Goal: Task Accomplishment & Management: Use online tool/utility

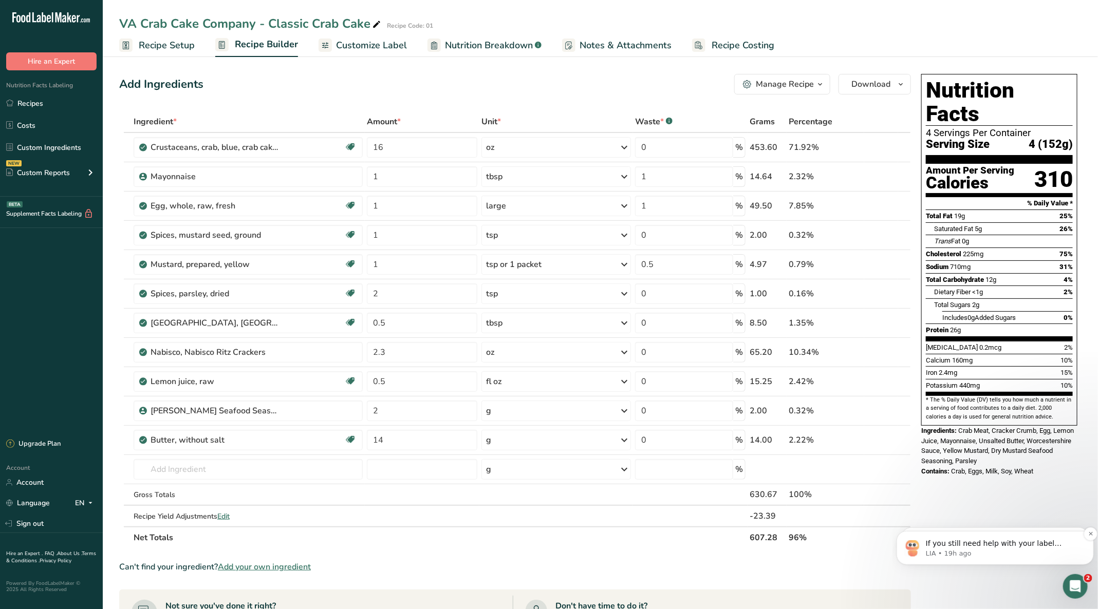
click at [983, 542] on p "If you still need help with your label formatting or have any other questions, …" at bounding box center [1002, 543] width 155 height 10
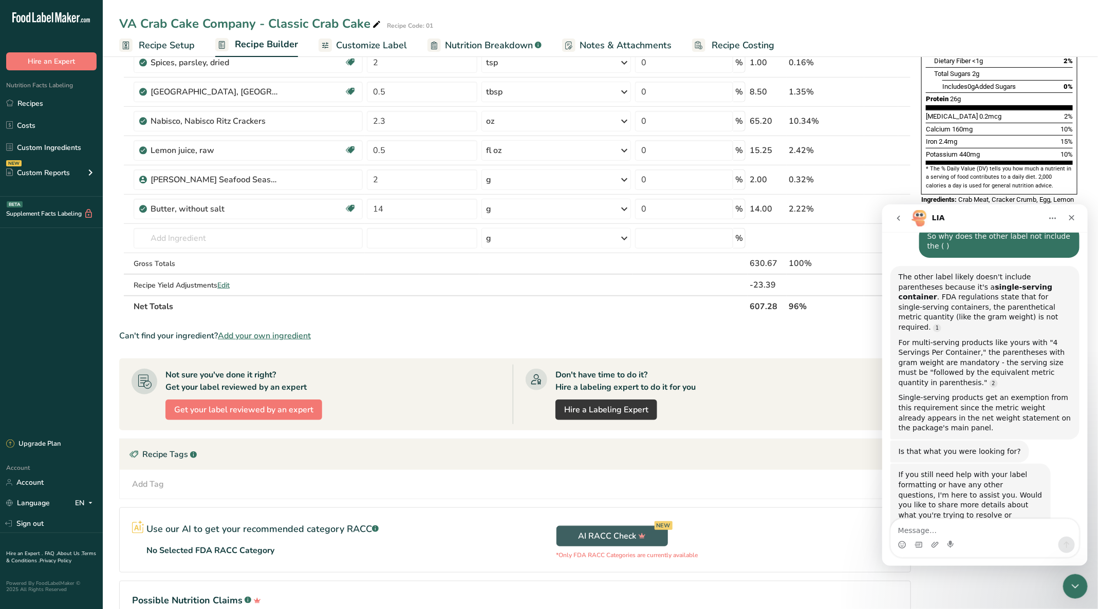
scroll to position [512, 0]
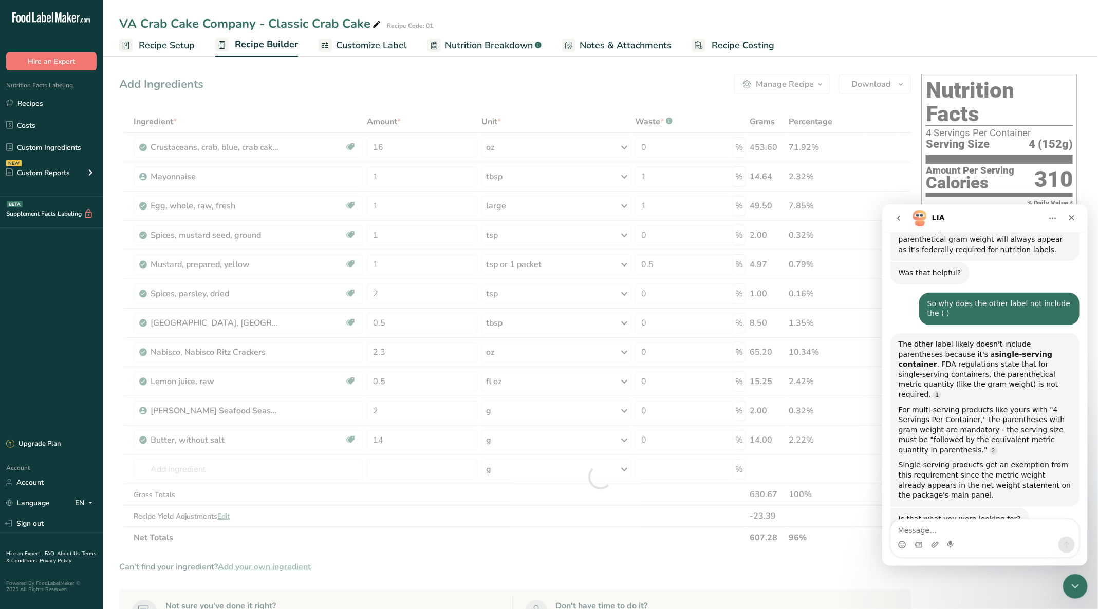
scroll to position [589, 0]
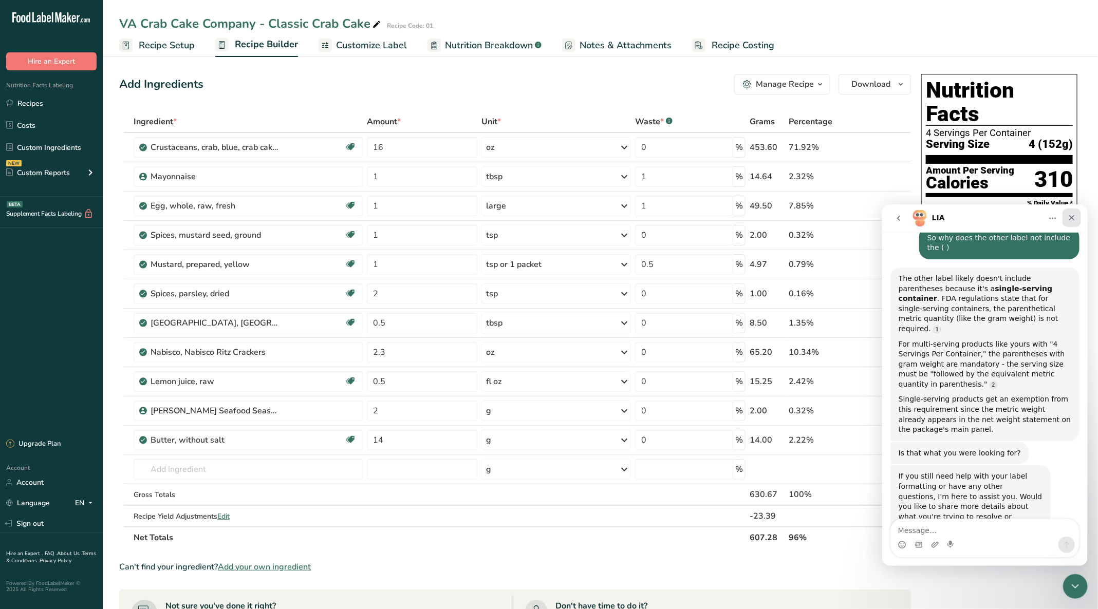
click at [1072, 212] on div "Close" at bounding box center [1071, 217] width 18 height 18
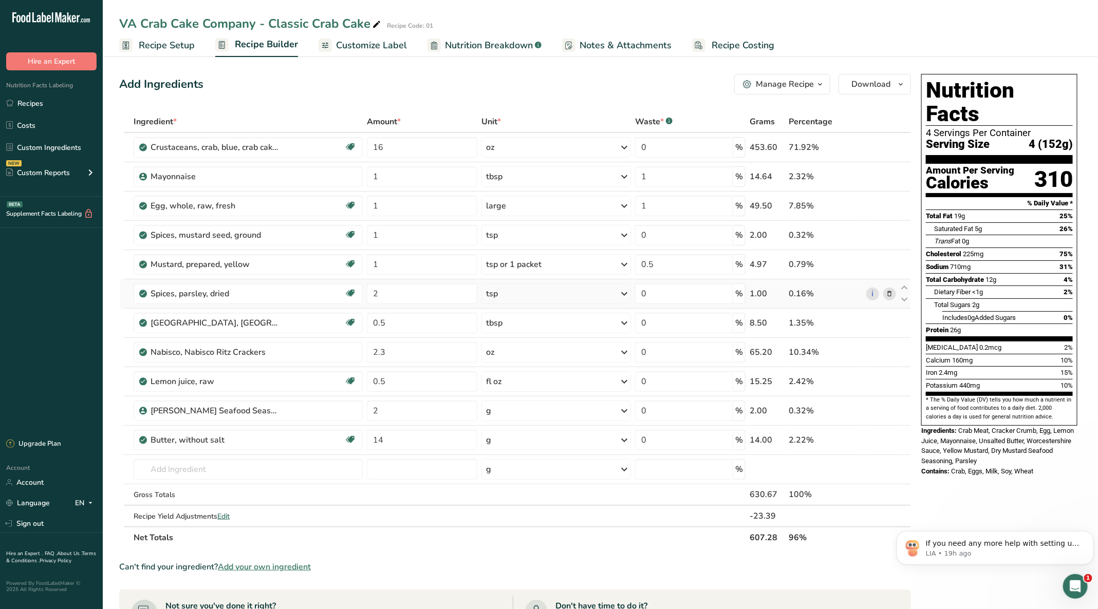
scroll to position [0, 0]
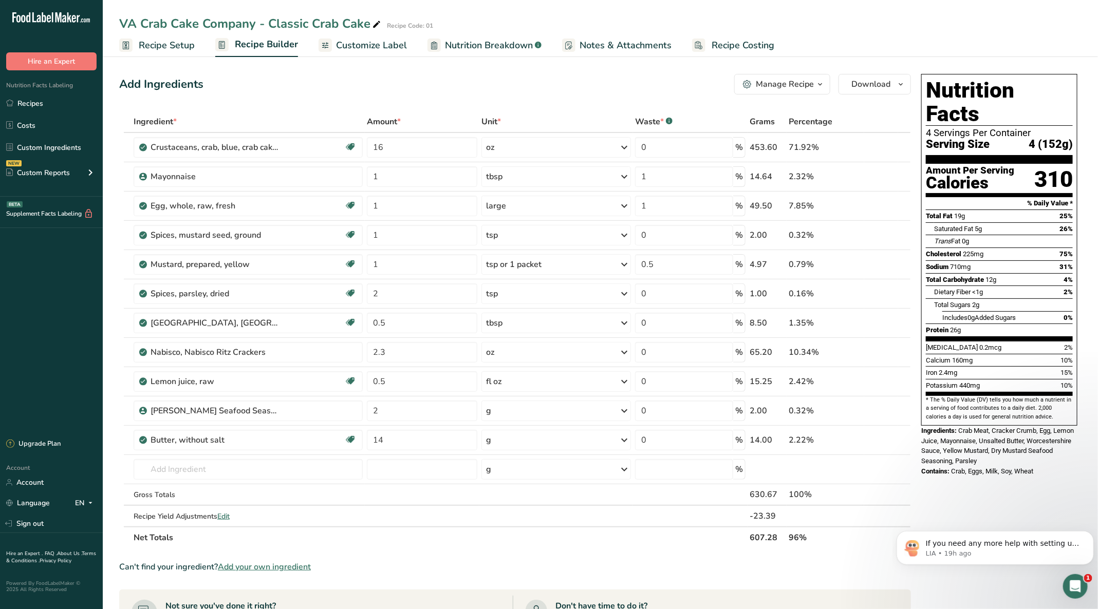
click at [149, 41] on span "Recipe Setup" at bounding box center [167, 46] width 56 height 14
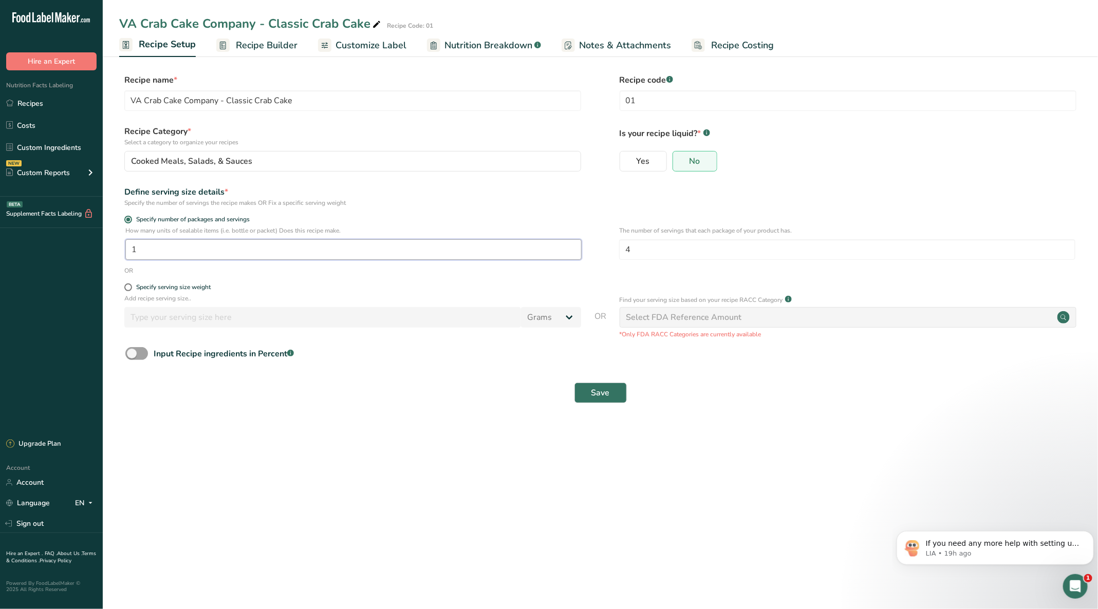
click at [165, 246] on input "1" at bounding box center [353, 249] width 456 height 21
click at [160, 253] on input "1" at bounding box center [353, 249] width 456 height 21
click at [609, 393] on span "Save" at bounding box center [600, 393] width 18 height 12
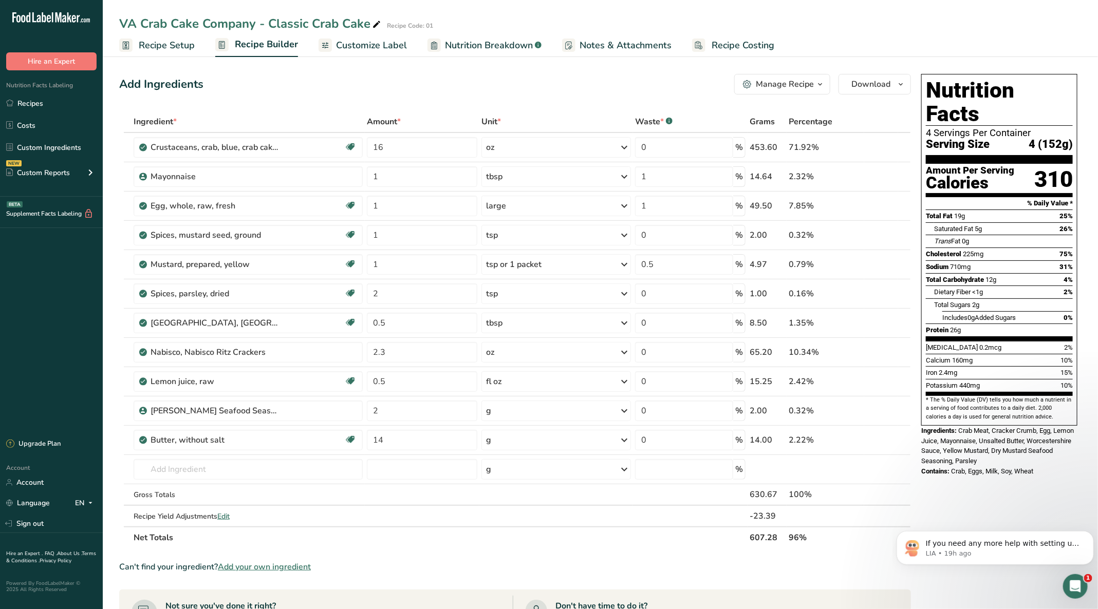
click at [490, 85] on div "Add Ingredients Manage Recipe Delete Recipe Duplicate Recipe Scale Recipe Save …" at bounding box center [515, 84] width 792 height 21
click at [343, 40] on span "Customize Label" at bounding box center [371, 46] width 71 height 14
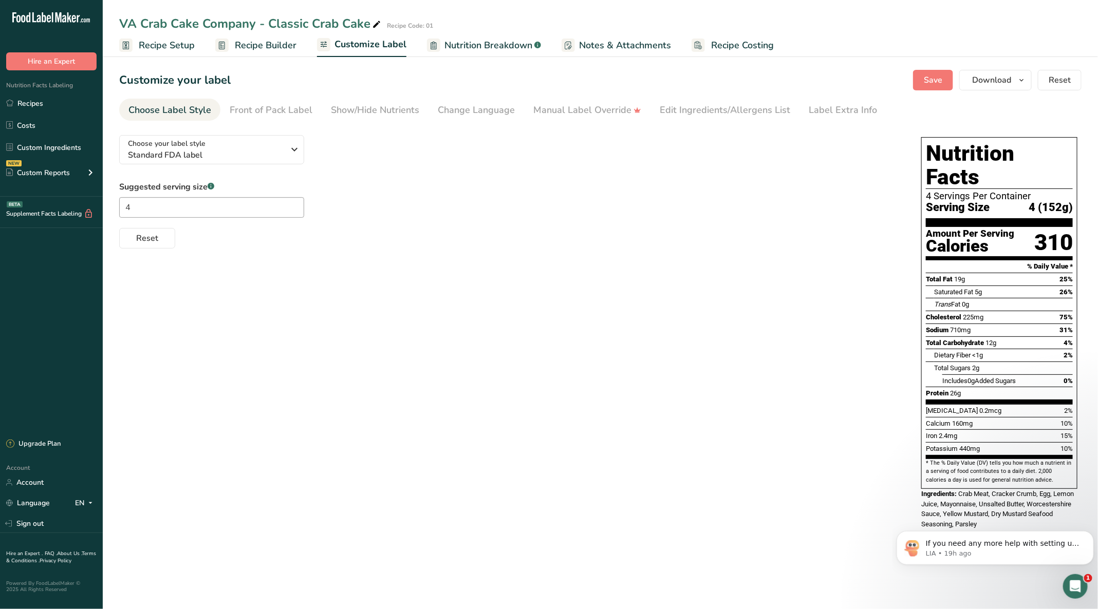
click at [272, 44] on span "Recipe Builder" at bounding box center [266, 46] width 62 height 14
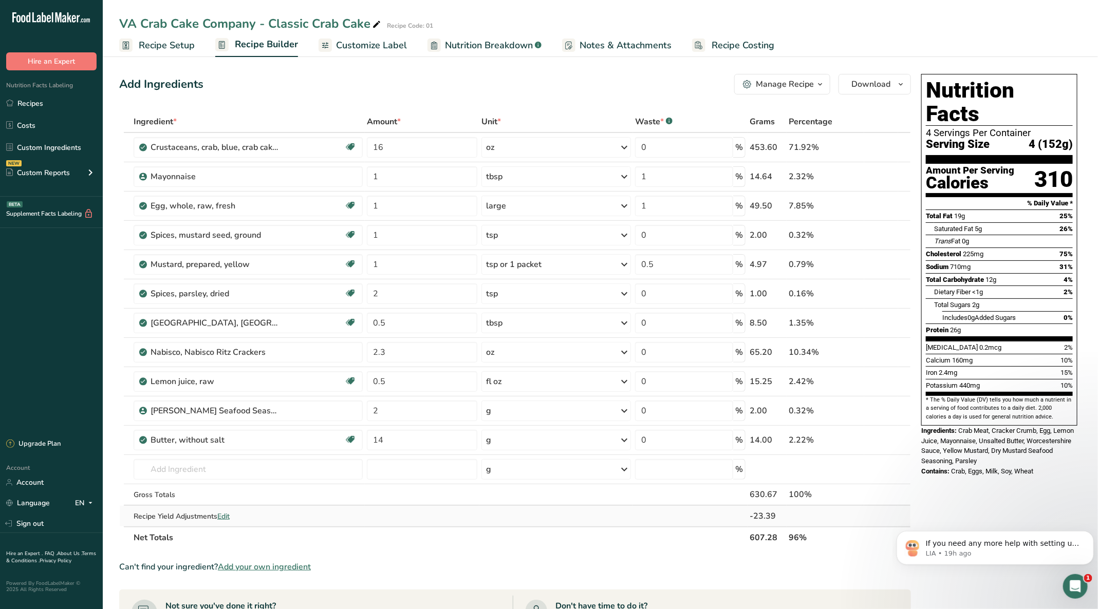
click at [225, 514] on span "Edit" at bounding box center [223, 517] width 12 height 10
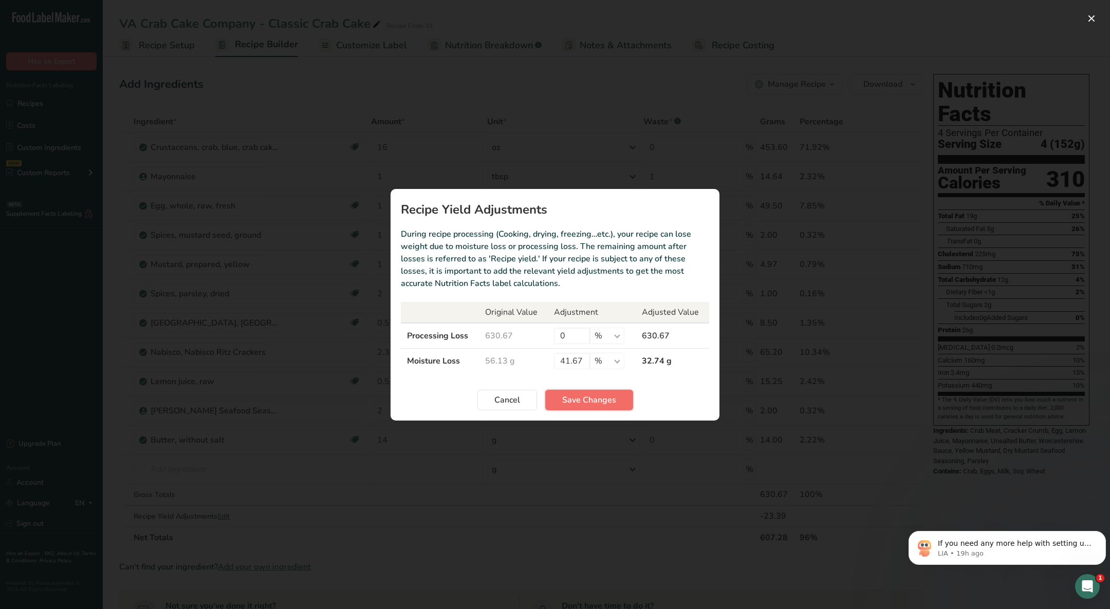
click at [565, 401] on span "Save Changes" at bounding box center [589, 400] width 54 height 12
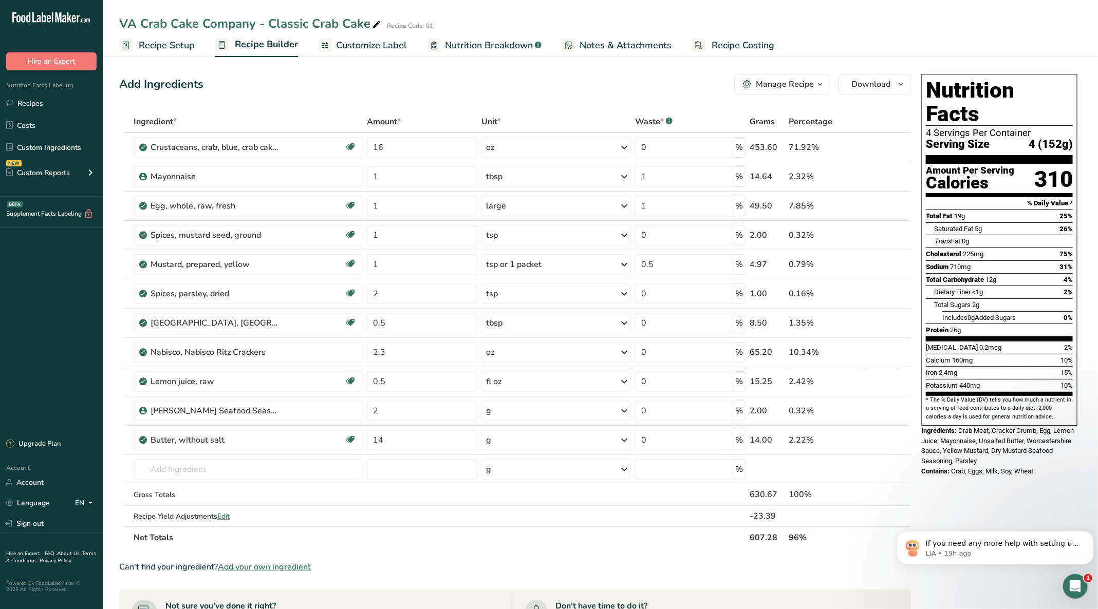
click at [374, 44] on span "Customize Label" at bounding box center [371, 46] width 71 height 14
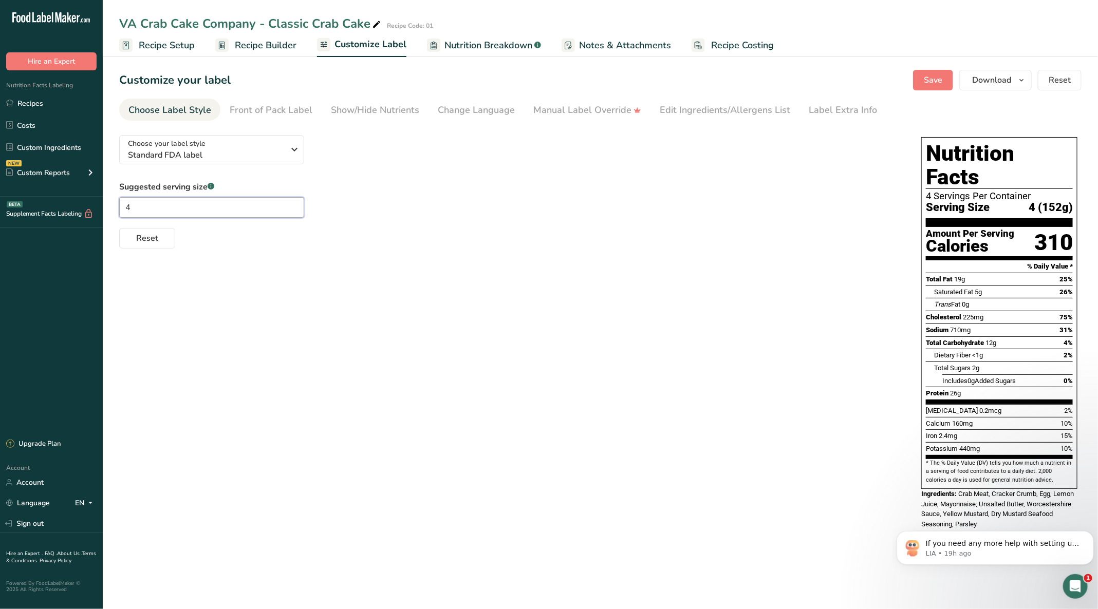
click at [182, 211] on input "4" at bounding box center [211, 207] width 185 height 21
type input "1"
click at [938, 77] on span "Save" at bounding box center [933, 80] width 18 height 12
click at [927, 80] on span "Save" at bounding box center [933, 80] width 18 height 12
click at [196, 106] on div "Choose Label Style" at bounding box center [169, 110] width 83 height 14
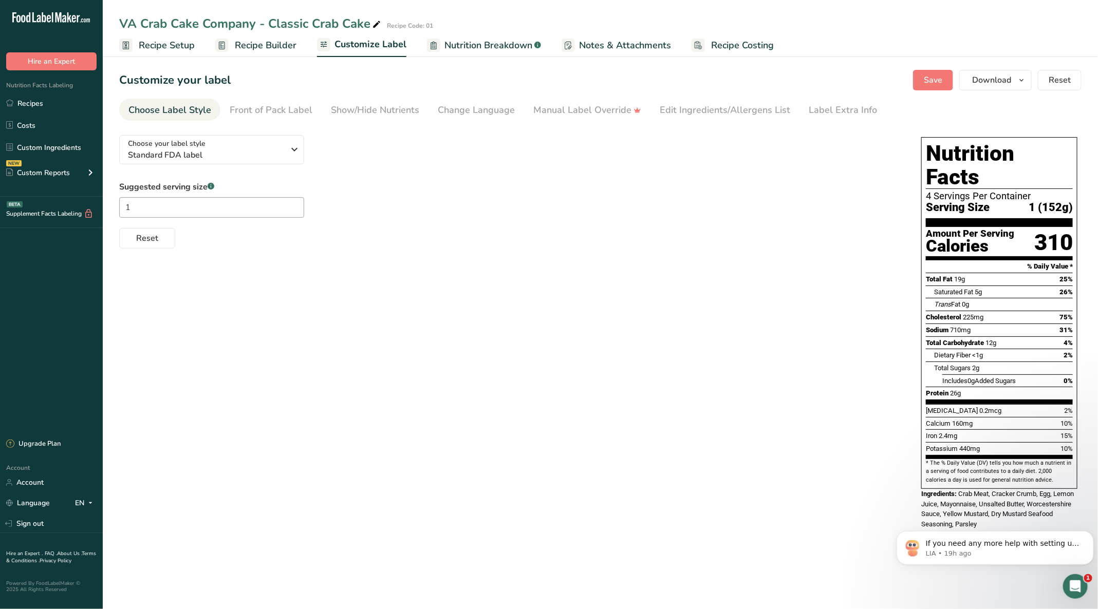
click at [201, 107] on div "Choose Label Style" at bounding box center [169, 110] width 83 height 14
click at [929, 80] on span "Save" at bounding box center [933, 80] width 18 height 12
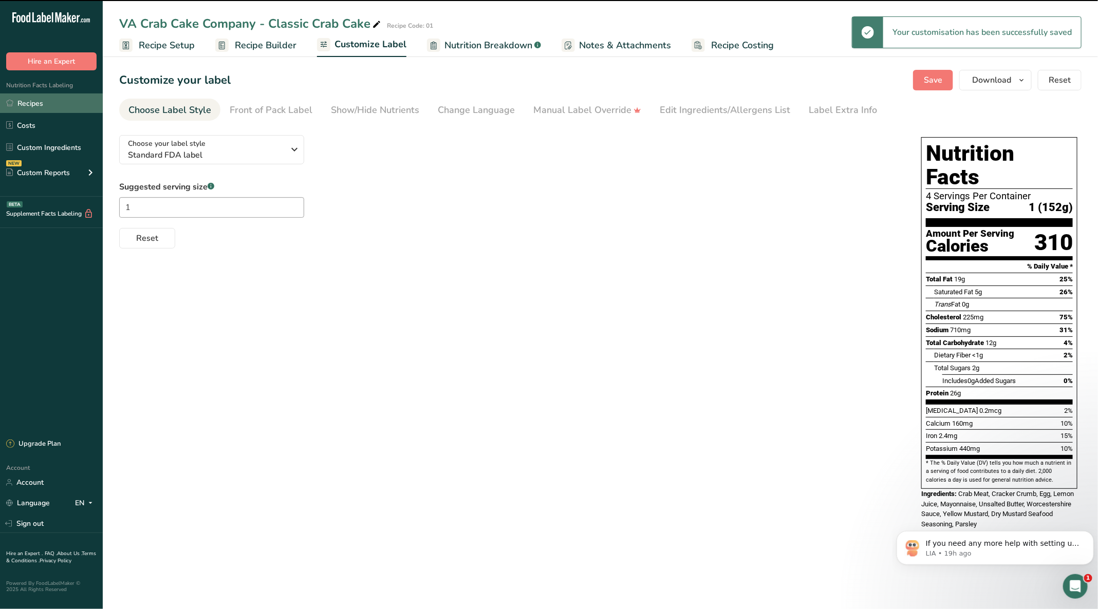
click at [48, 98] on link "Recipes" at bounding box center [51, 104] width 103 height 20
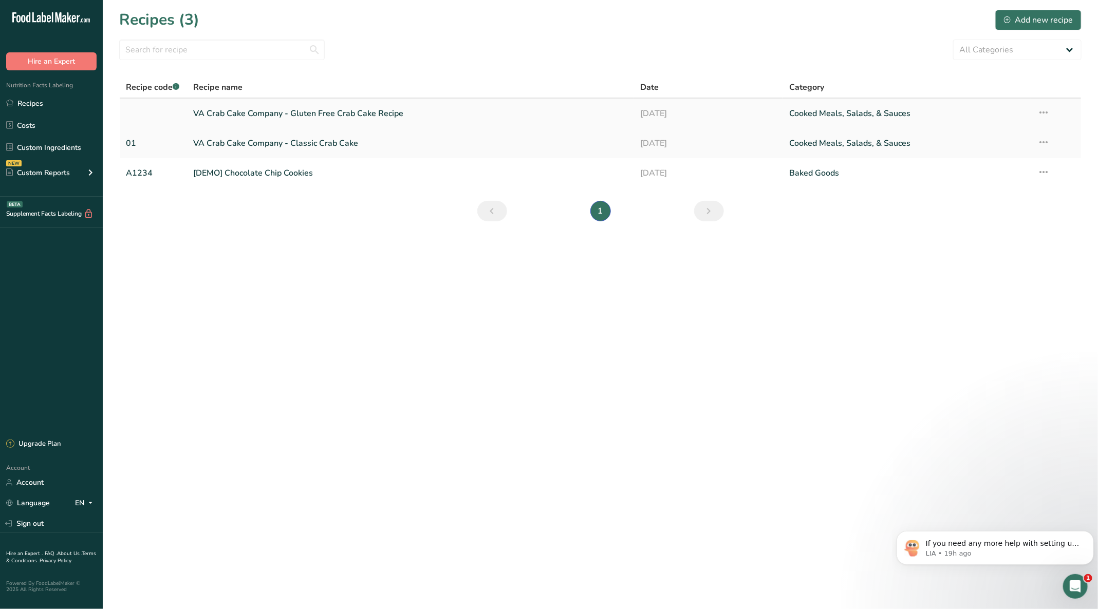
click at [268, 110] on link "VA Crab Cake Company - Gluten Free Crab Cake Recipe" at bounding box center [410, 114] width 435 height 22
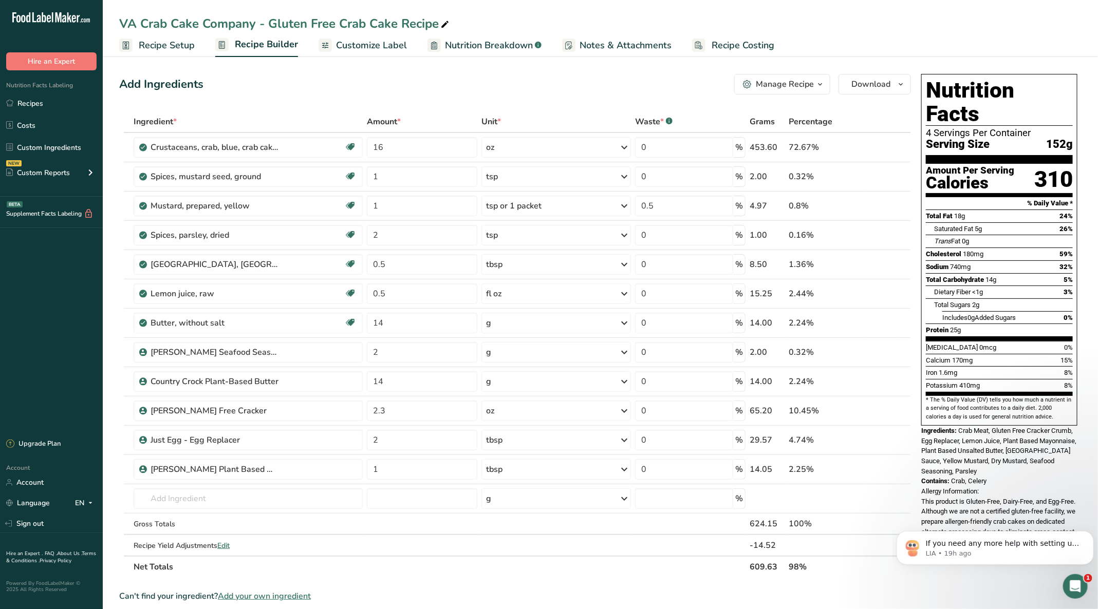
click at [364, 45] on span "Customize Label" at bounding box center [371, 46] width 71 height 14
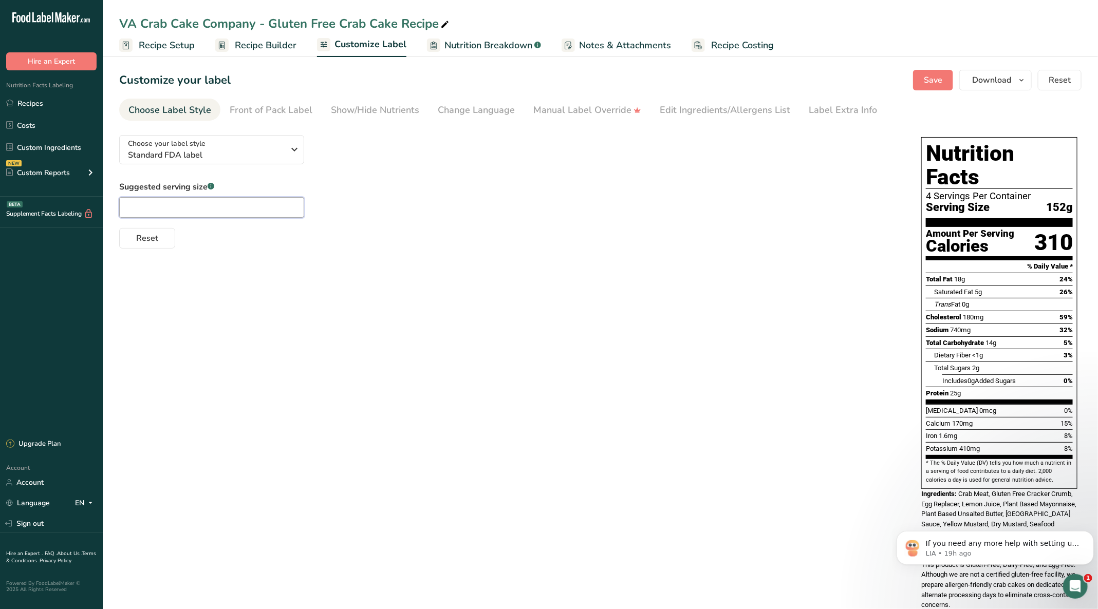
click at [177, 206] on input "text" at bounding box center [211, 207] width 185 height 21
type input "1"
click at [934, 79] on span "Save" at bounding box center [933, 80] width 18 height 12
drag, startPoint x: 34, startPoint y: 101, endPoint x: 51, endPoint y: 108, distance: 17.7
click at [35, 101] on link "Recipes" at bounding box center [51, 104] width 103 height 20
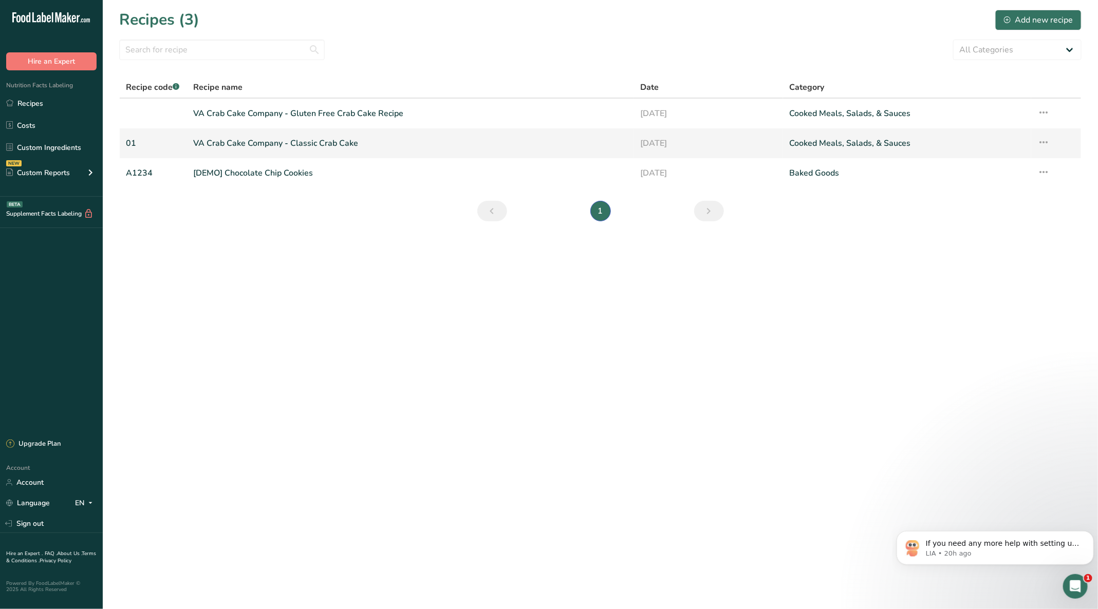
click at [273, 139] on link "VA Crab Cake Company - Classic Crab Cake" at bounding box center [410, 144] width 435 height 22
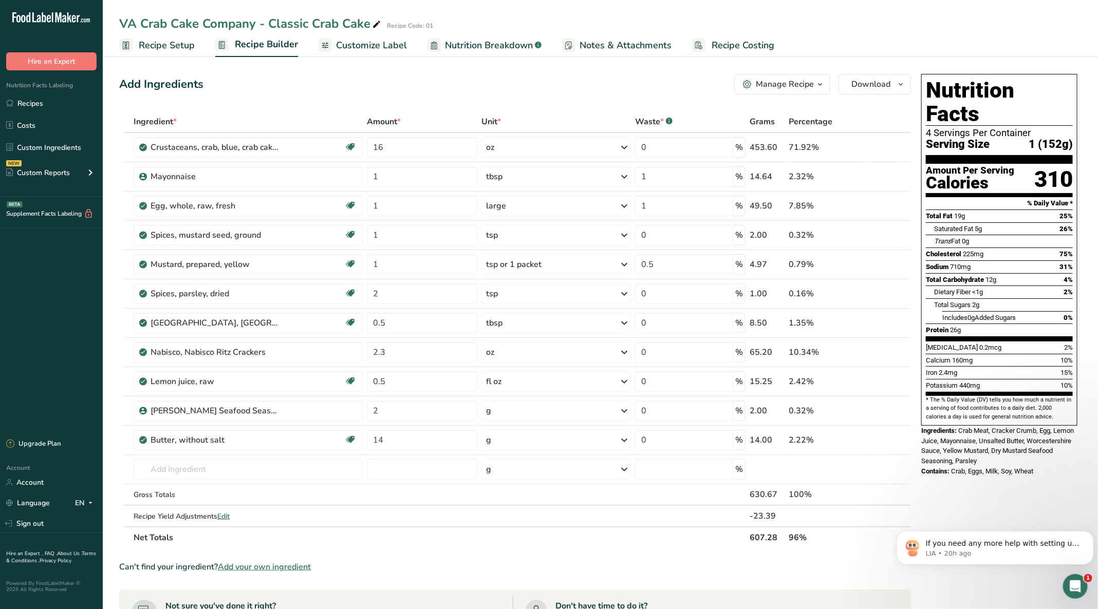
click at [819, 27] on div "VA Crab Cake Company - Classic Crab Cake Recipe Code: 01" at bounding box center [600, 23] width 995 height 18
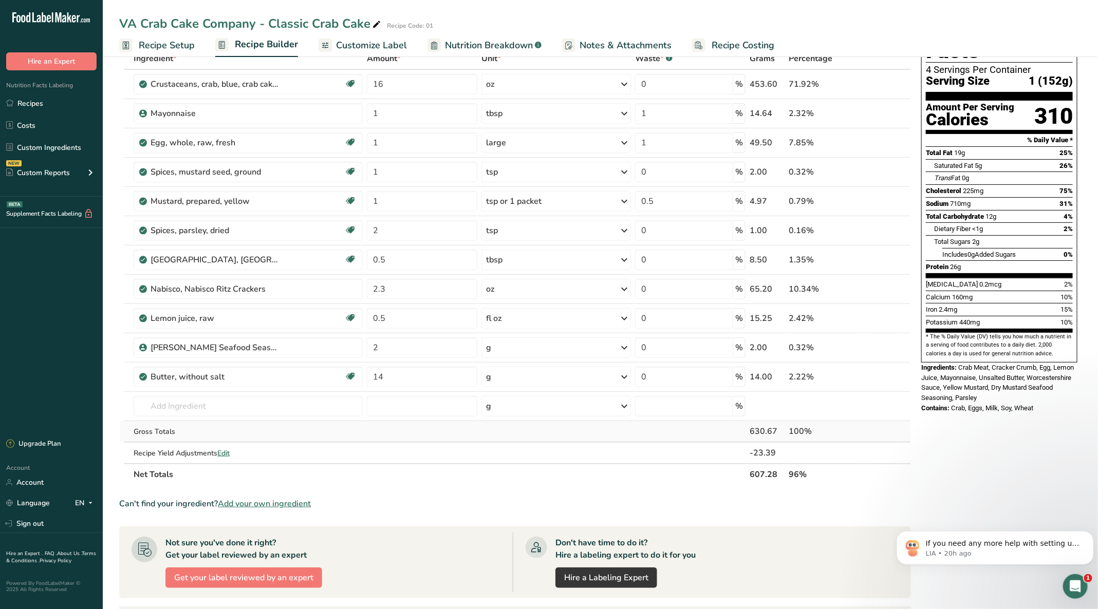
scroll to position [77, 0]
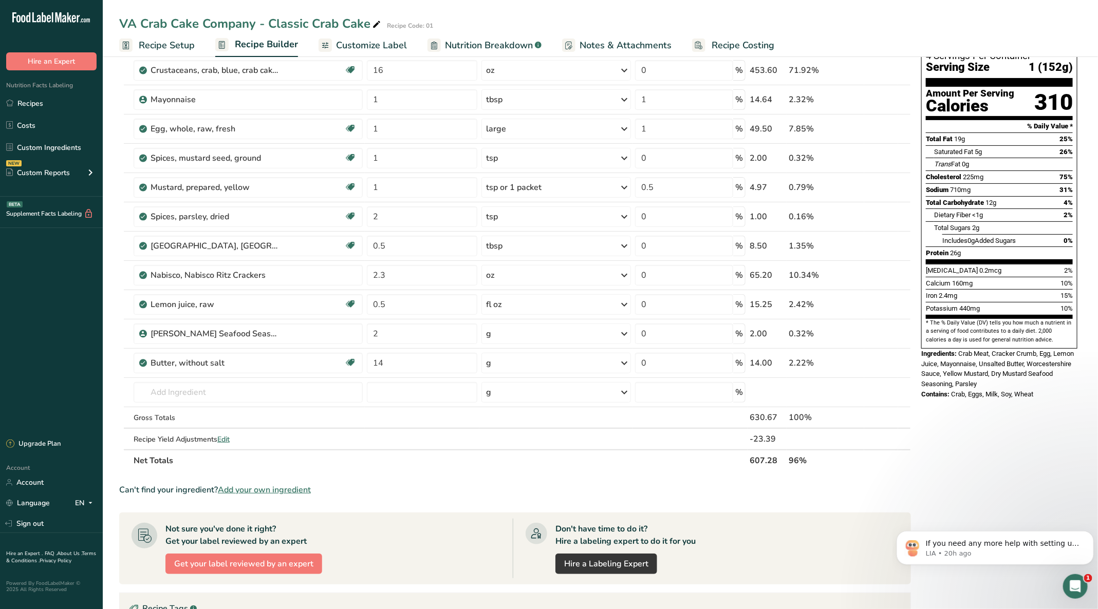
click at [377, 43] on span "Customize Label" at bounding box center [371, 46] width 71 height 14
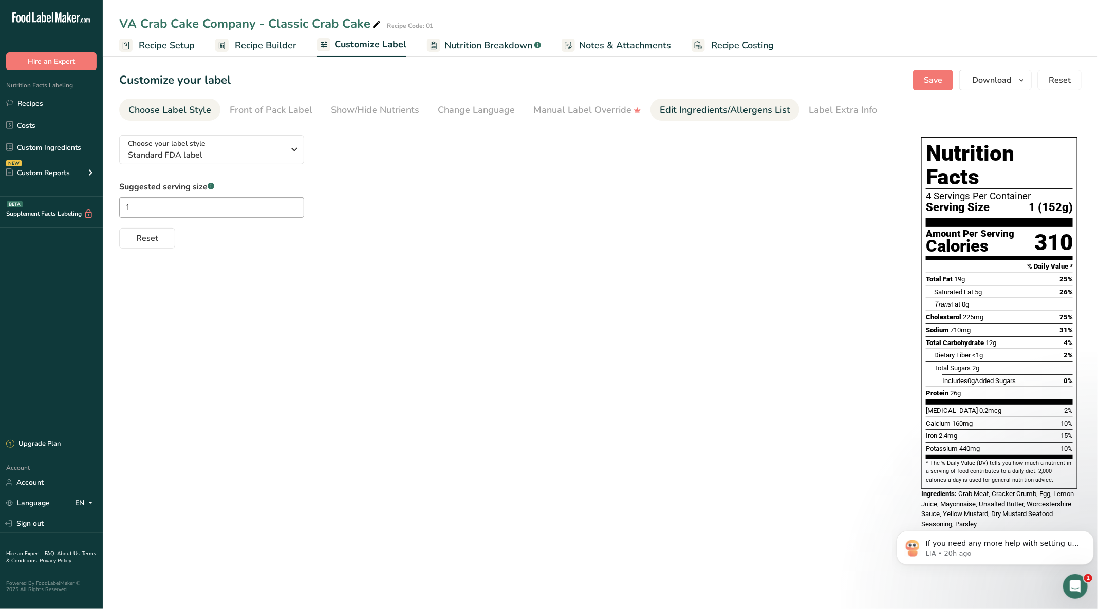
click at [686, 113] on div "Edit Ingredients/Allergens List" at bounding box center [725, 110] width 131 height 14
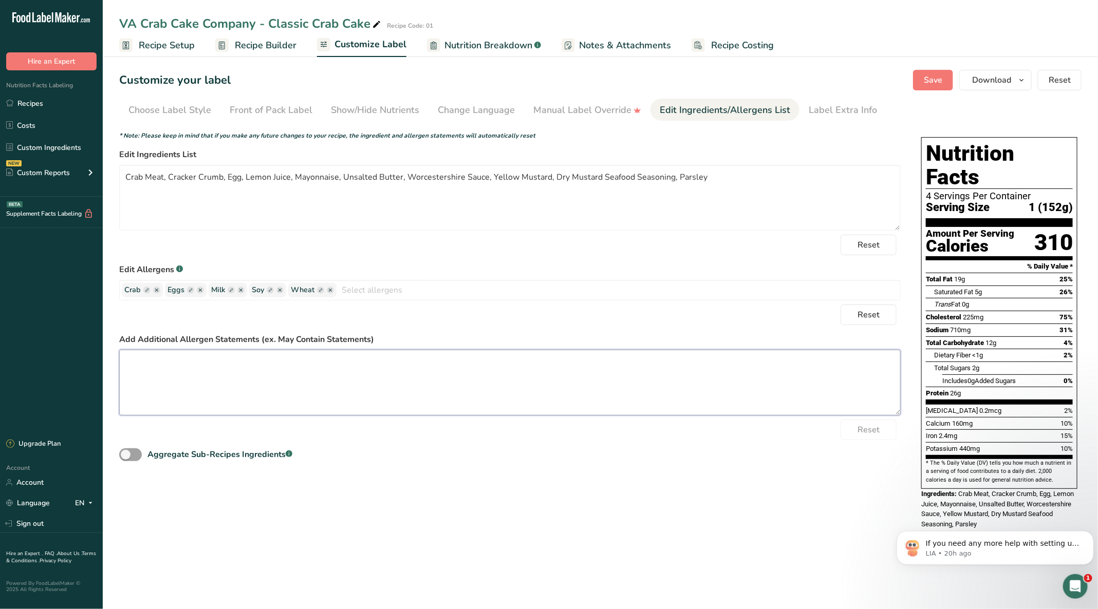
click at [318, 370] on textarea at bounding box center [510, 383] width 782 height 66
drag, startPoint x: 162, startPoint y: 176, endPoint x: 88, endPoint y: 176, distance: 74.5
click at [88, 176] on div ".a-20{fill:#fff;} Hire an Expert Nutrition Facts Labeling Recipes Costs Custom …" at bounding box center [549, 304] width 1098 height 609
click at [157, 287] on ellipse "button" at bounding box center [156, 290] width 7 height 7
click at [373, 290] on input "text" at bounding box center [596, 290] width 607 height 16
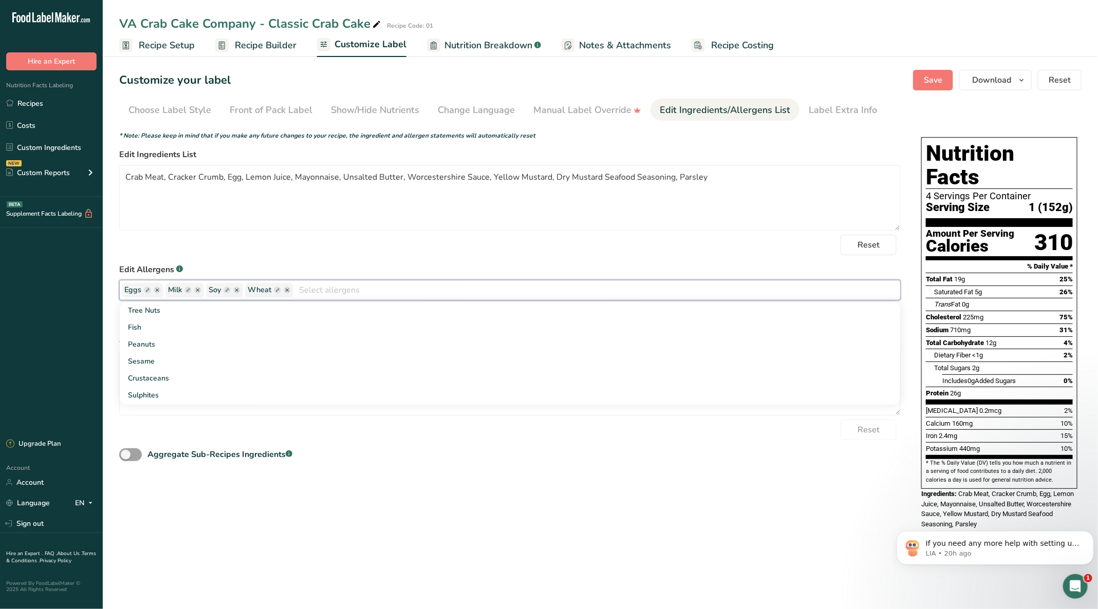
paste input "Crustacean shellfish"
click at [384, 290] on input "Crustacean shellfish" at bounding box center [596, 290] width 607 height 16
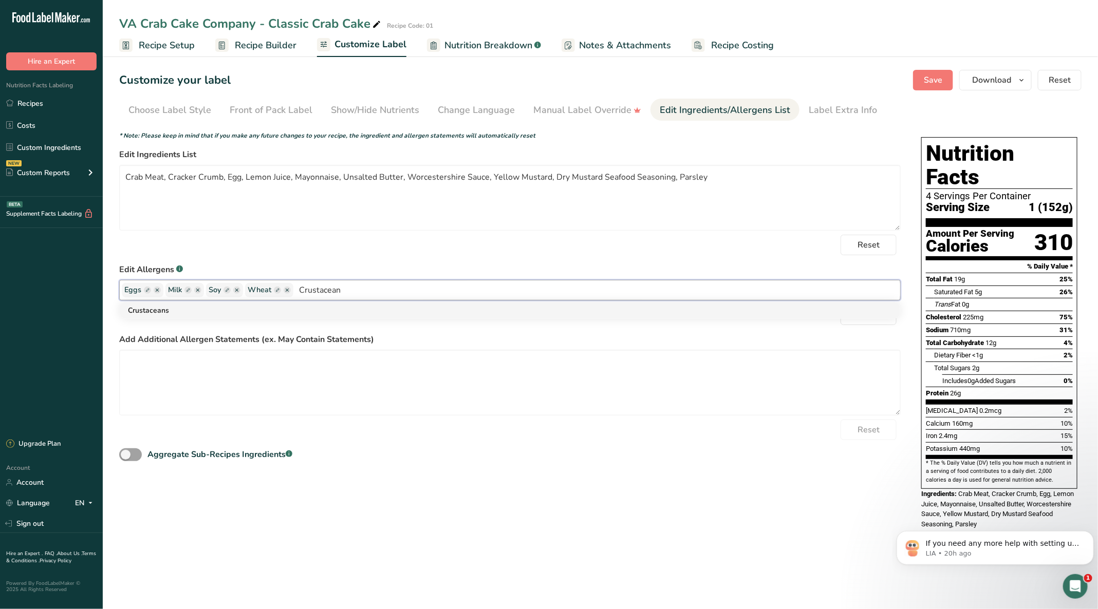
type input "Crustacean"
click at [154, 310] on link "Crustaceans" at bounding box center [510, 310] width 780 height 17
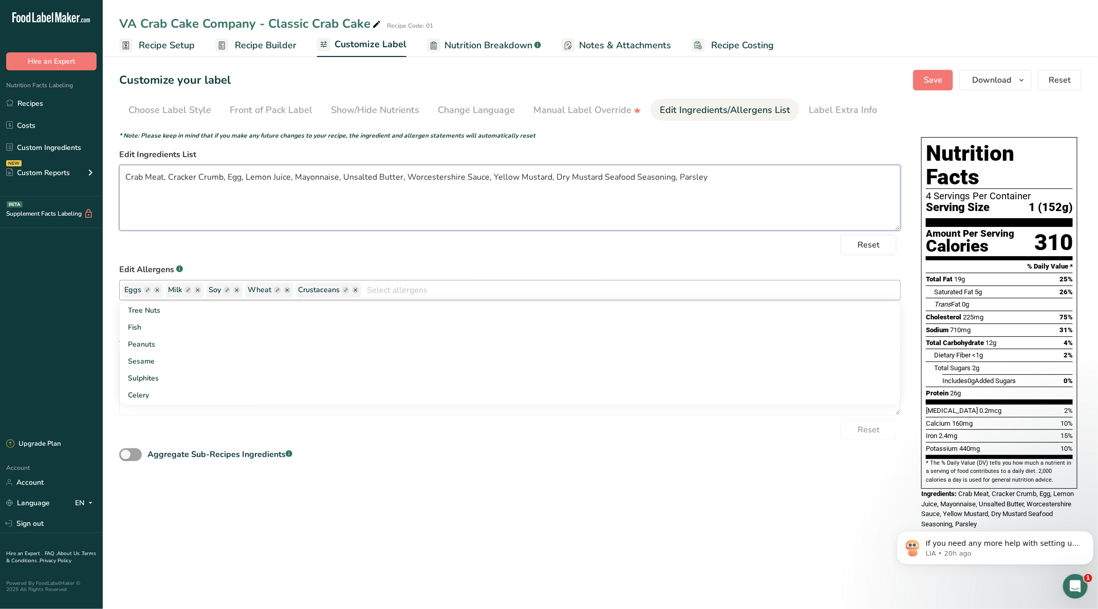
click at [346, 212] on textarea "Crab Meat, Cracker Crumb, Egg, Lemon Juice, Mayonnaise, Unsalted Butter, Worces…" at bounding box center [510, 198] width 782 height 66
click at [942, 77] on span "Save" at bounding box center [933, 80] width 18 height 12
click at [937, 80] on span "Save" at bounding box center [933, 80] width 18 height 12
drag, startPoint x: 935, startPoint y: 72, endPoint x: 920, endPoint y: 85, distance: 20.0
click at [935, 71] on button "Save" at bounding box center [933, 80] width 40 height 21
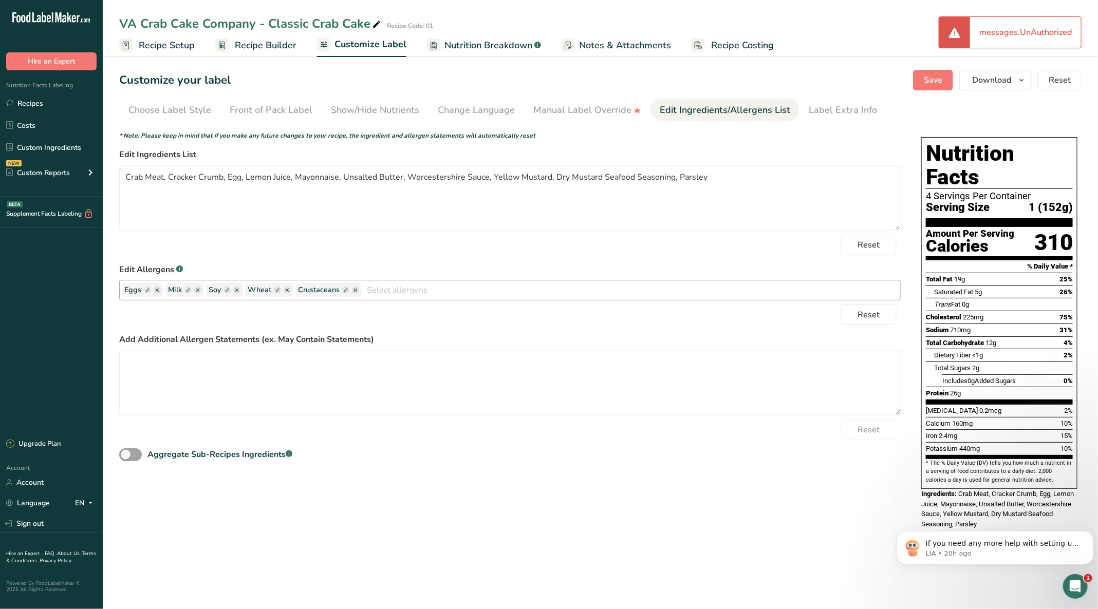
click at [931, 32] on div "VA Crab Cake Company - Classic Crab Cake Recipe Code: 01" at bounding box center [600, 23] width 995 height 18
click at [946, 32] on div at bounding box center [954, 32] width 31 height 31
click at [1003, 33] on div "messages.UnAuthorized" at bounding box center [1025, 32] width 111 height 31
click at [915, 36] on ul "Recipe Setup Recipe Builder Customize Label Nutrition Breakdown .a-a{fill:#3473…" at bounding box center [600, 45] width 995 height 24
click at [540, 194] on textarea "Crab Meat, Cracker Crumb, Egg, Lemon Juice, Mayonnaise, Unsalted Butter, Worces…" at bounding box center [510, 198] width 782 height 66
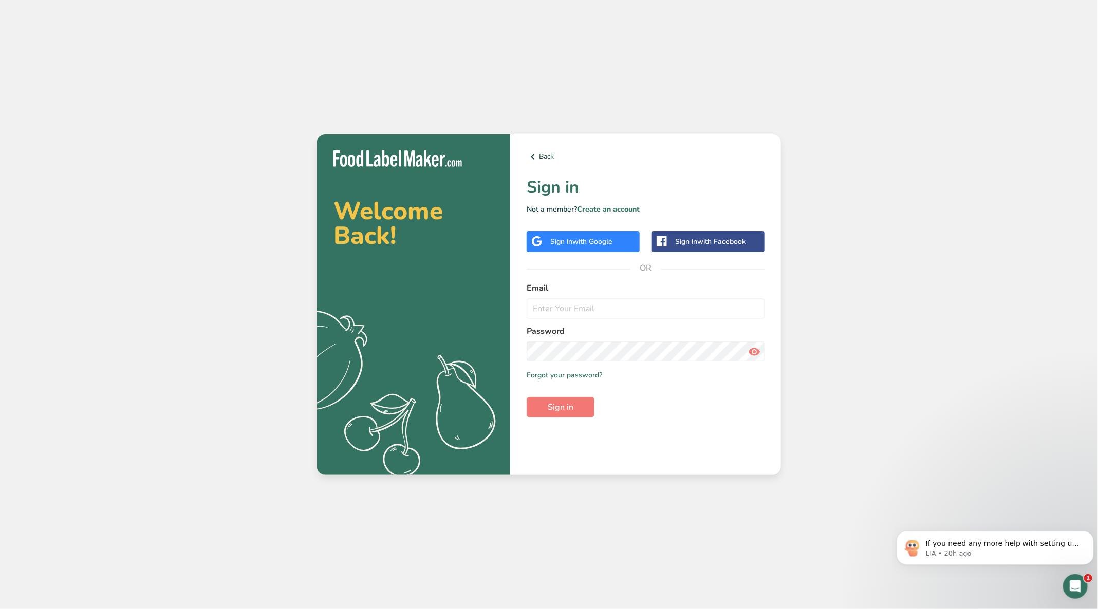
click at [586, 241] on span "with Google" at bounding box center [592, 242] width 40 height 10
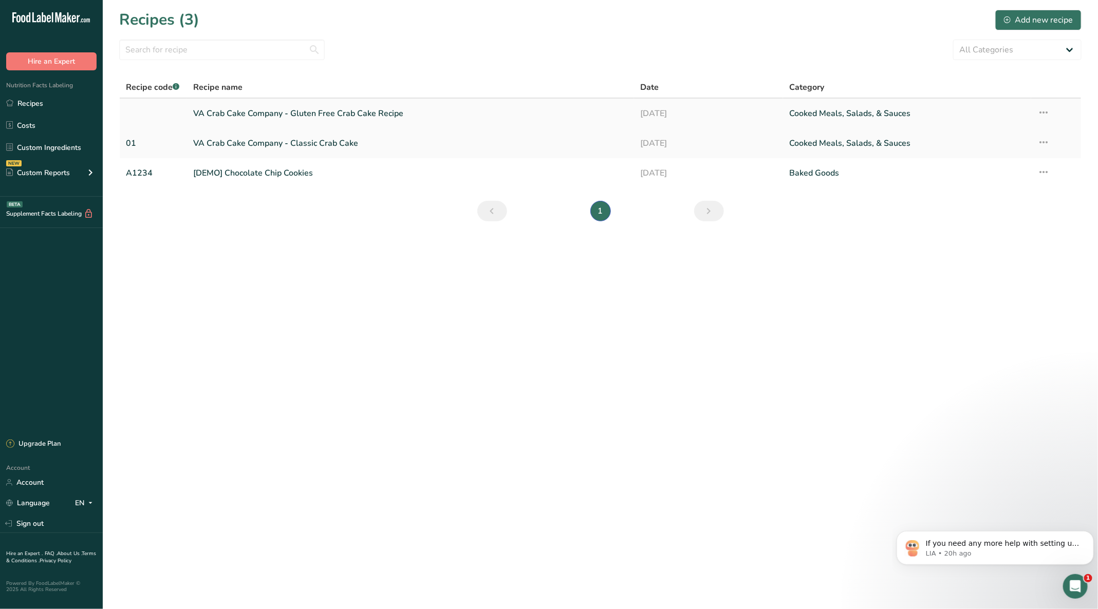
click at [239, 106] on link "VA Crab Cake Company - Gluten Free Crab Cake Recipe" at bounding box center [410, 114] width 435 height 22
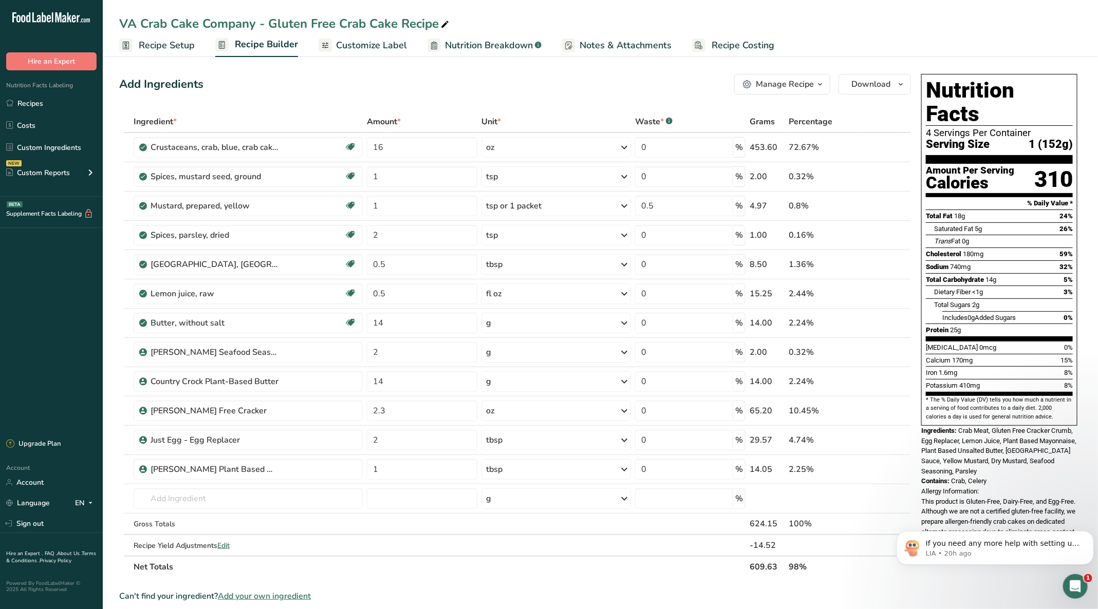
click at [187, 49] on span "Recipe Setup" at bounding box center [167, 46] width 56 height 14
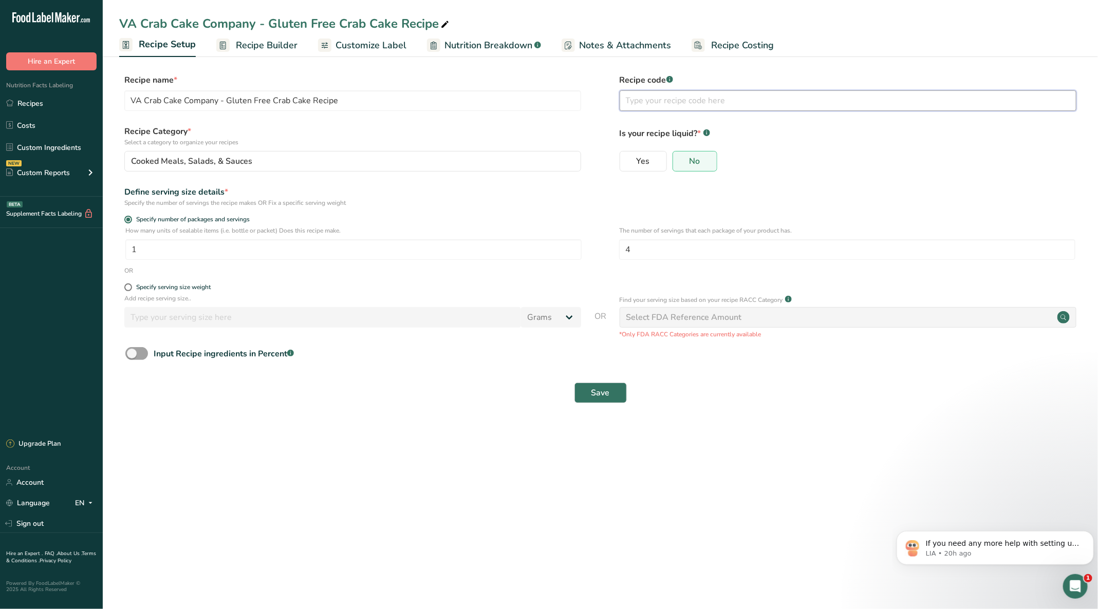
click at [665, 97] on input "text" at bounding box center [848, 100] width 457 height 21
type input "02"
click at [605, 390] on span "Save" at bounding box center [600, 393] width 18 height 12
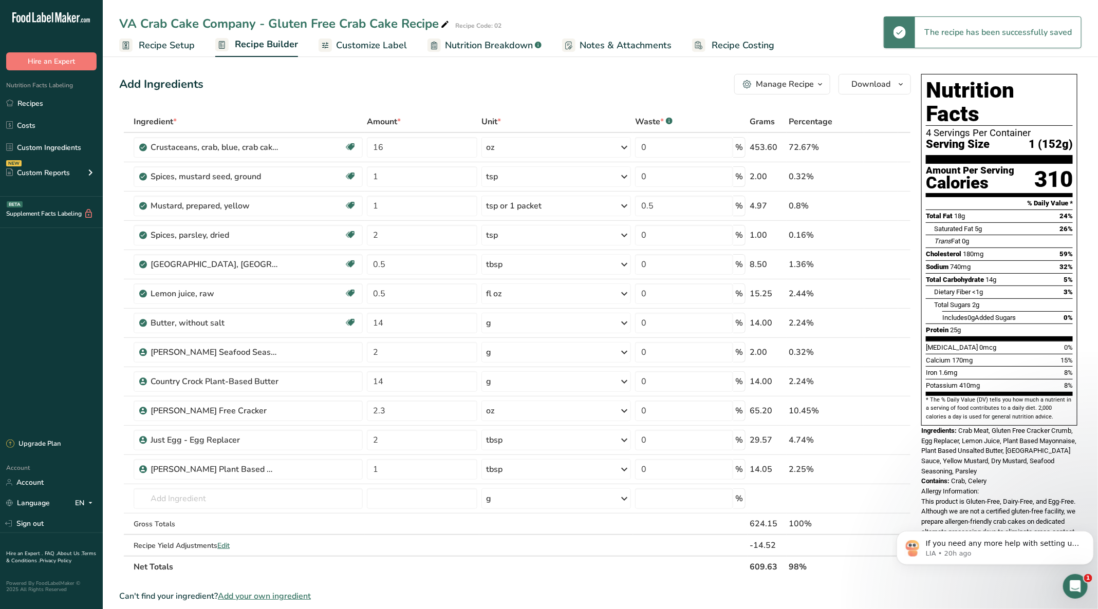
click at [372, 39] on span "Customize Label" at bounding box center [371, 46] width 71 height 14
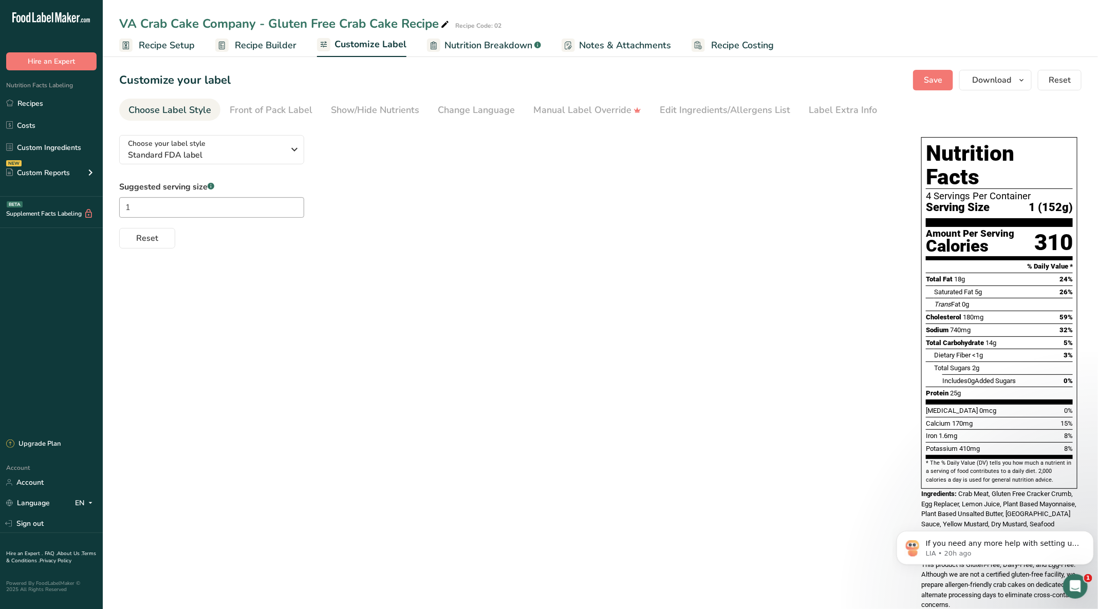
click at [622, 39] on span "Notes & Attachments" at bounding box center [625, 46] width 92 height 14
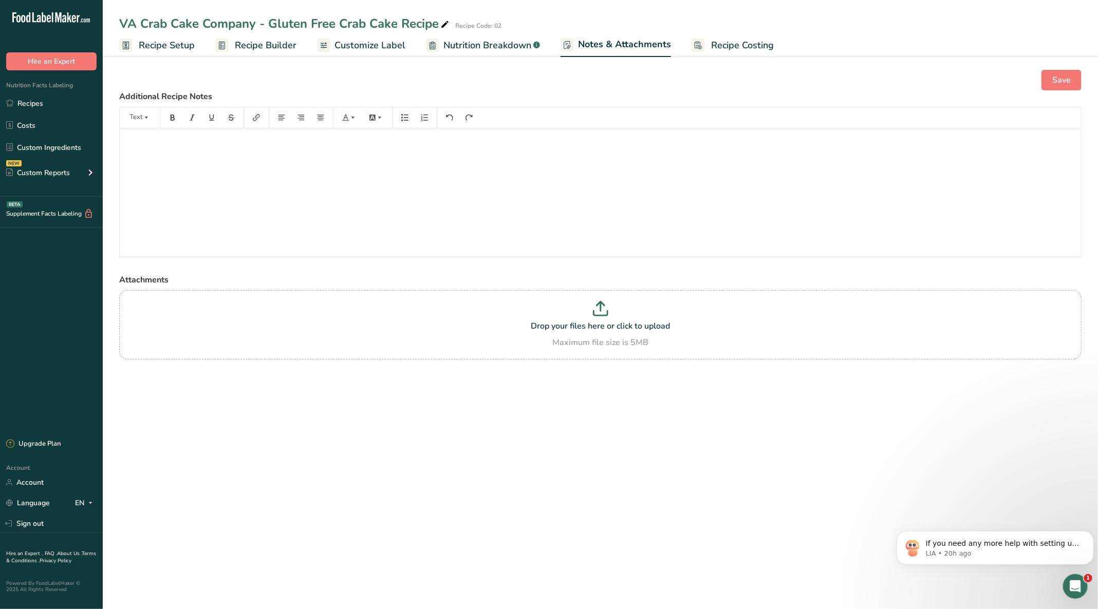
click at [342, 43] on span "Customize Label" at bounding box center [369, 46] width 71 height 14
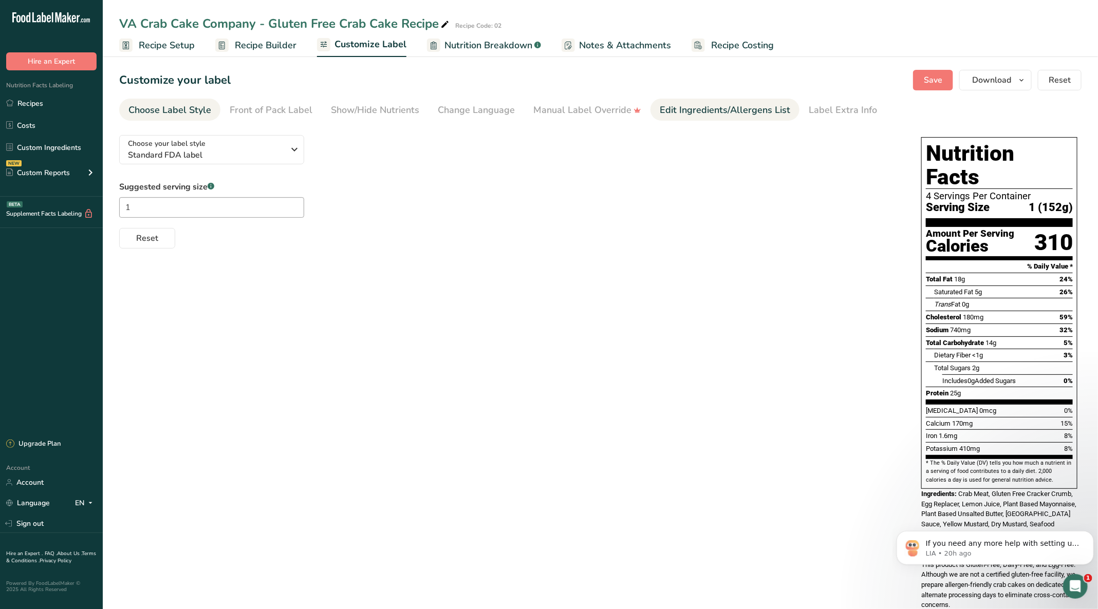
click at [685, 111] on div "Edit Ingredients/Allergens List" at bounding box center [725, 110] width 131 height 14
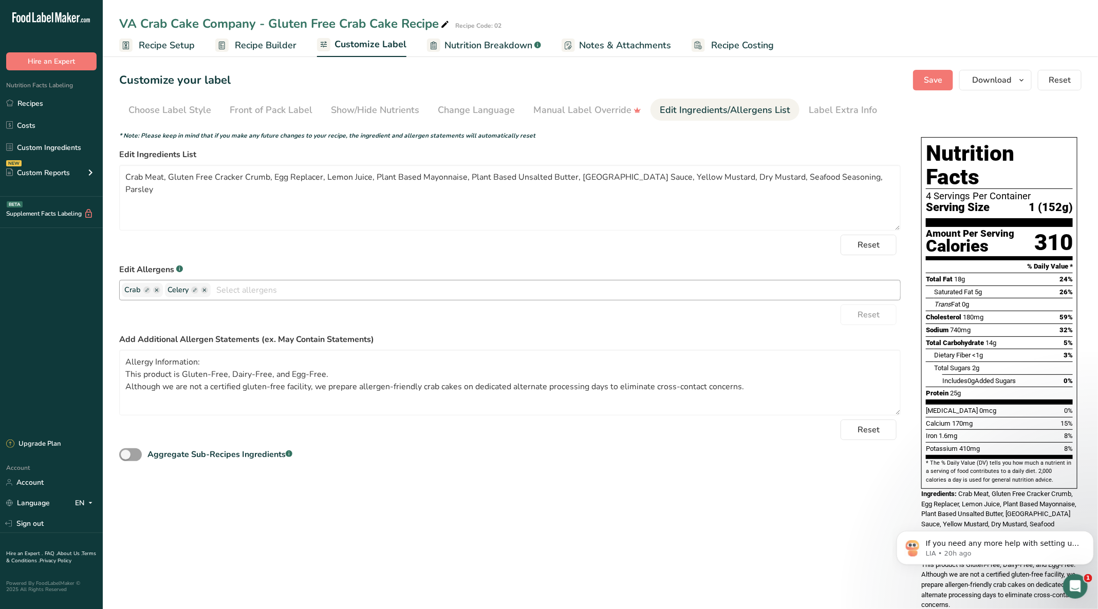
click at [203, 290] on ellipse "button" at bounding box center [204, 290] width 7 height 7
click at [205, 289] on icon "button" at bounding box center [204, 290] width 3 height 3
click at [222, 287] on input "text" at bounding box center [556, 290] width 690 height 16
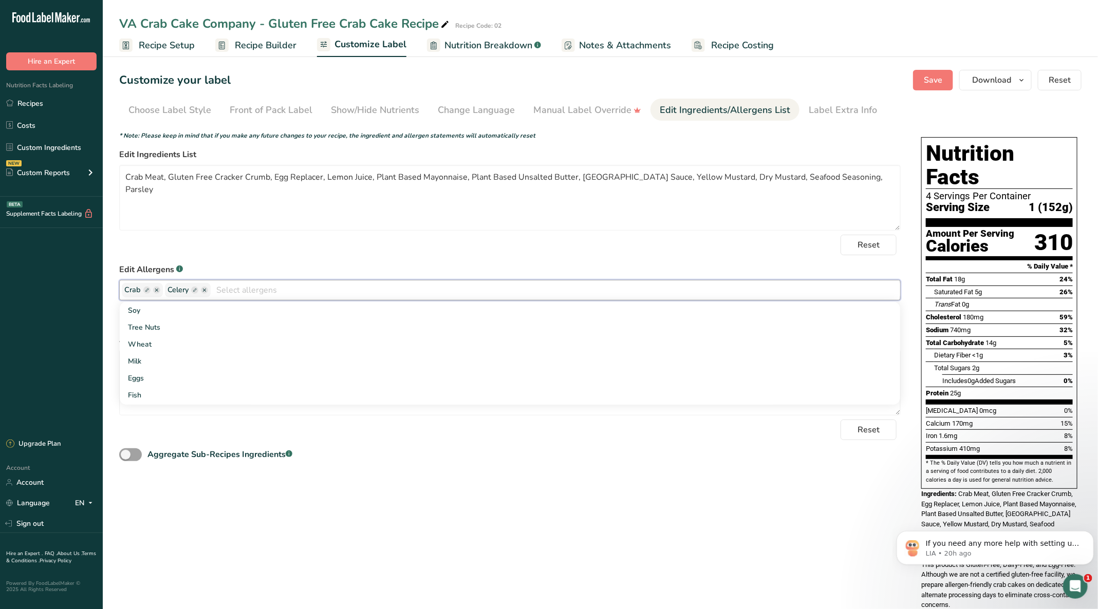
click at [516, 240] on div "Reset" at bounding box center [510, 245] width 782 height 21
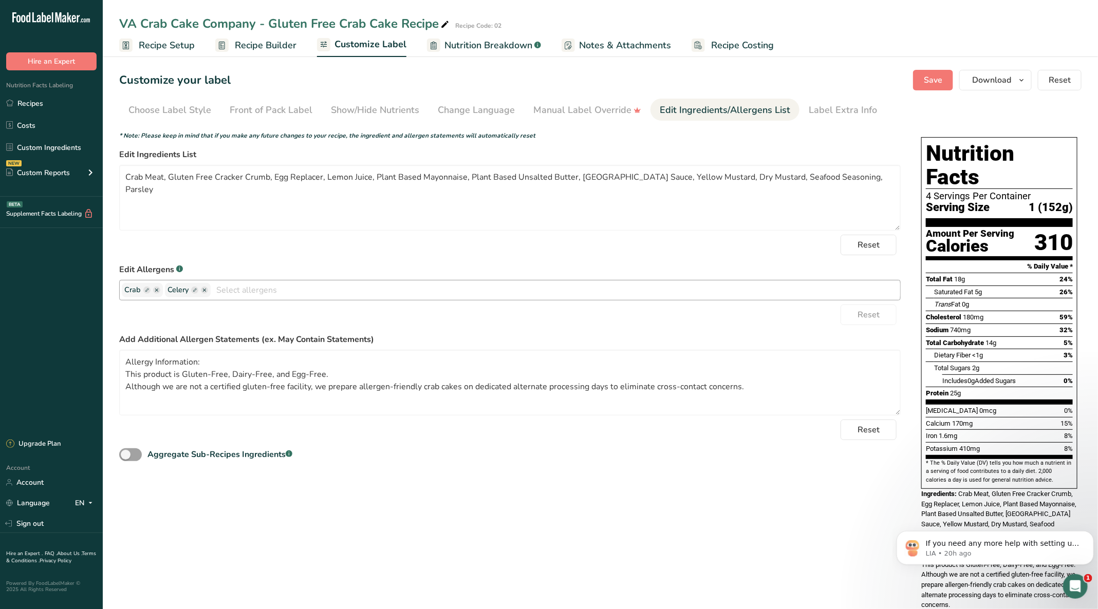
click at [202, 290] on ellipse "button" at bounding box center [204, 290] width 7 height 7
click at [179, 285] on span "Celery" at bounding box center [178, 290] width 21 height 11
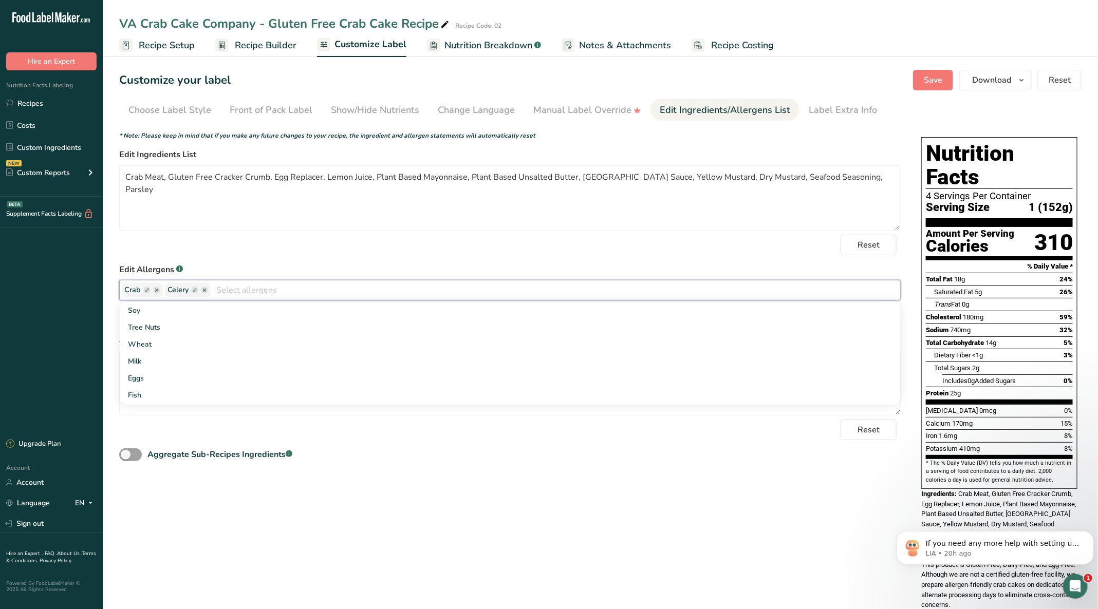
click at [306, 237] on div "Reset" at bounding box center [510, 245] width 782 height 21
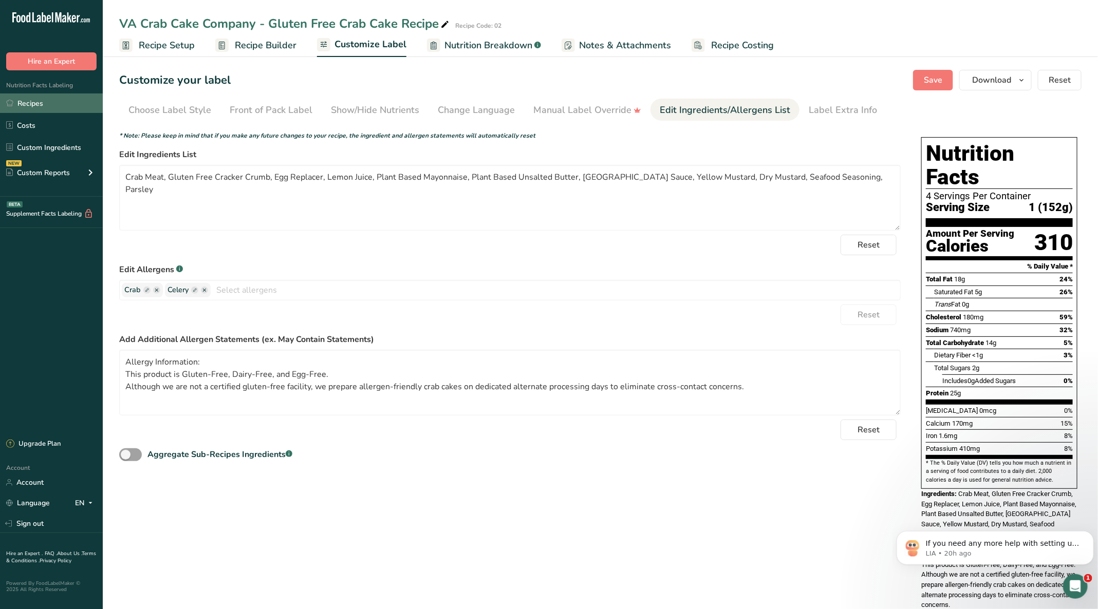
click at [44, 101] on link "Recipes" at bounding box center [51, 104] width 103 height 20
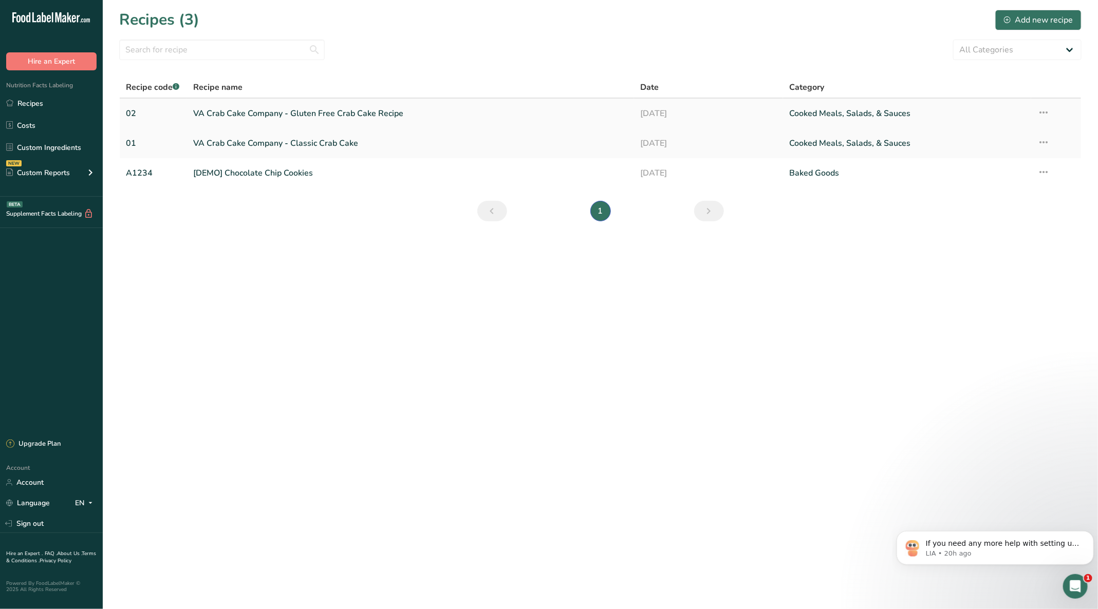
click at [285, 109] on link "VA Crab Cake Company - Gluten Free Crab Cake Recipe" at bounding box center [410, 114] width 435 height 22
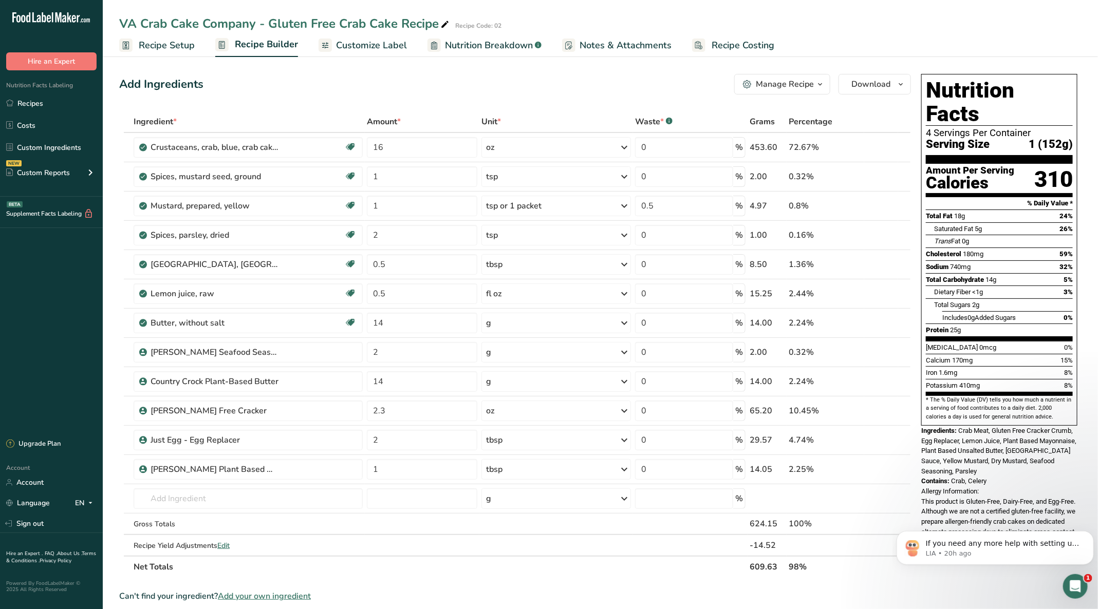
click at [392, 45] on span "Customize Label" at bounding box center [371, 46] width 71 height 14
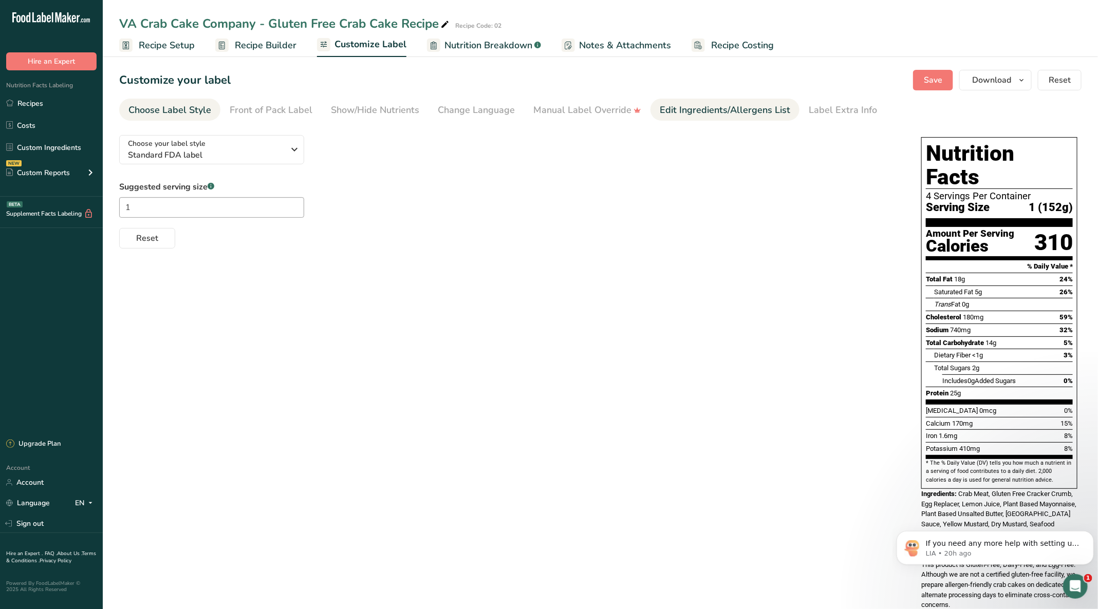
click at [678, 109] on div "Edit Ingredients/Allergens List" at bounding box center [725, 110] width 131 height 14
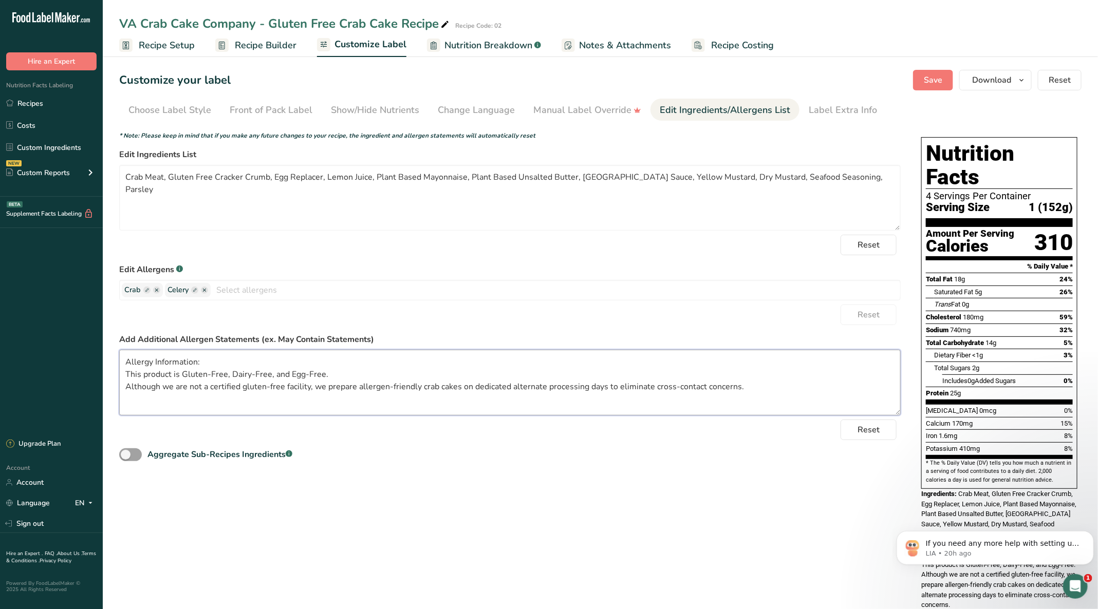
drag, startPoint x: 742, startPoint y: 387, endPoint x: 87, endPoint y: 383, distance: 654.6
click at [87, 383] on div ".a-20{fill:#fff;} Hire an Expert Nutrition Facts Labeling Recipes Costs Custom …" at bounding box center [549, 318] width 1098 height 637
click at [937, 74] on span "Save" at bounding box center [933, 80] width 18 height 12
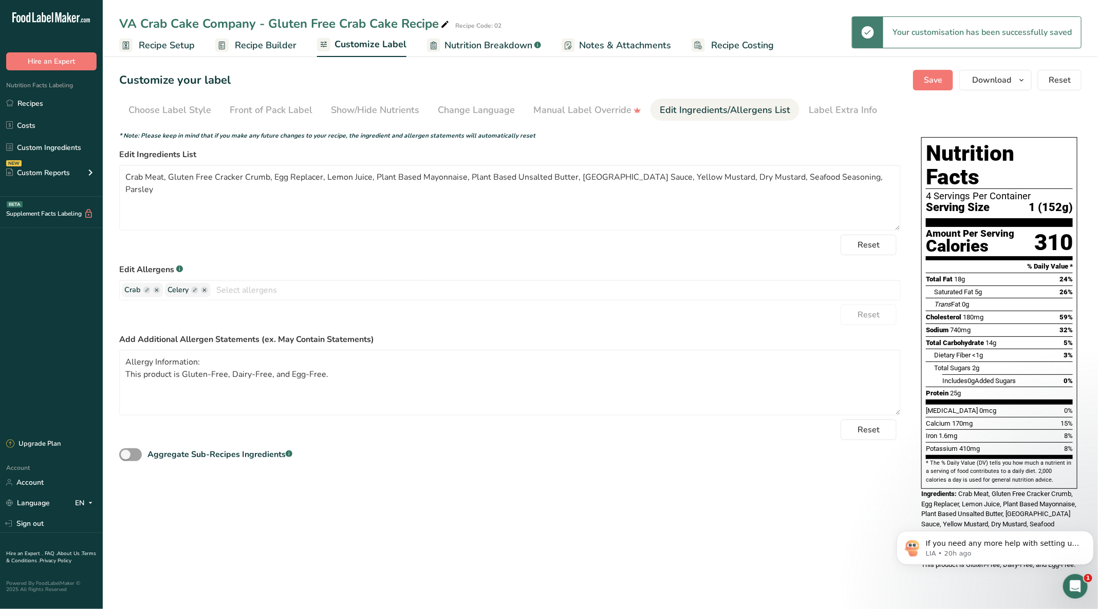
click at [735, 543] on div "Choose your label style Standard FDA label USA (FDA) Standard FDA label Tabular…" at bounding box center [600, 353] width 962 height 453
click at [927, 553] on p "LIA • 20h ago" at bounding box center [1002, 553] width 155 height 9
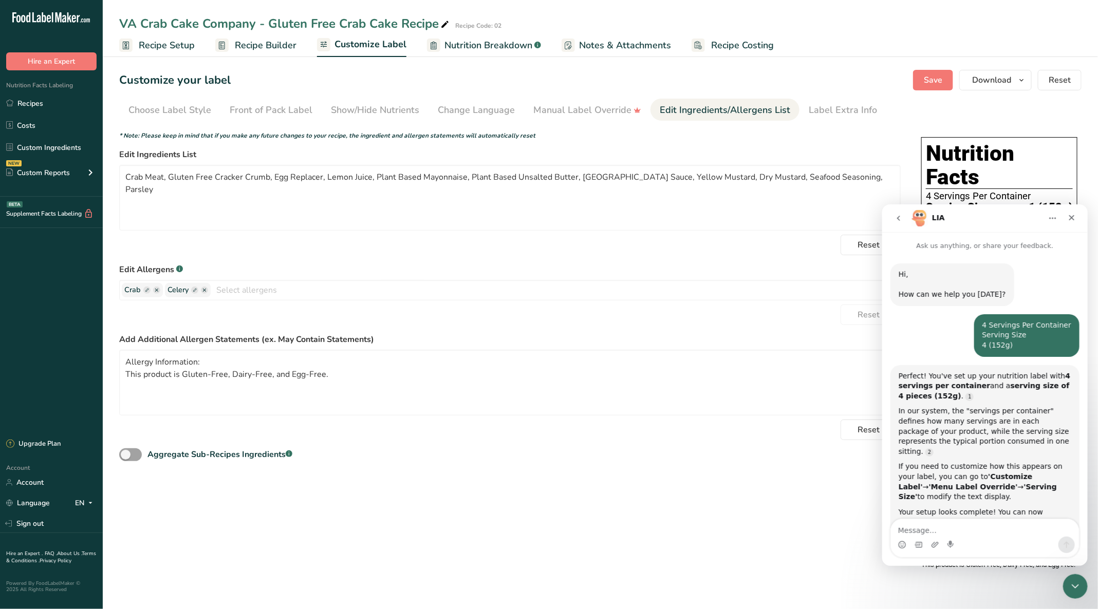
scroll to position [31, 0]
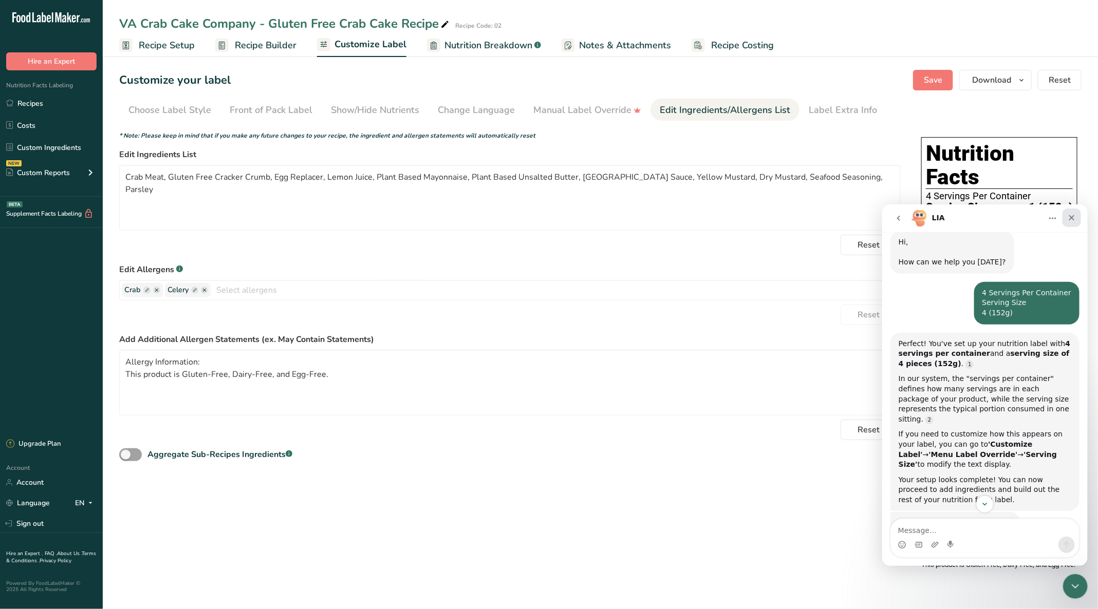
click at [1077, 213] on div "Close" at bounding box center [1071, 217] width 18 height 18
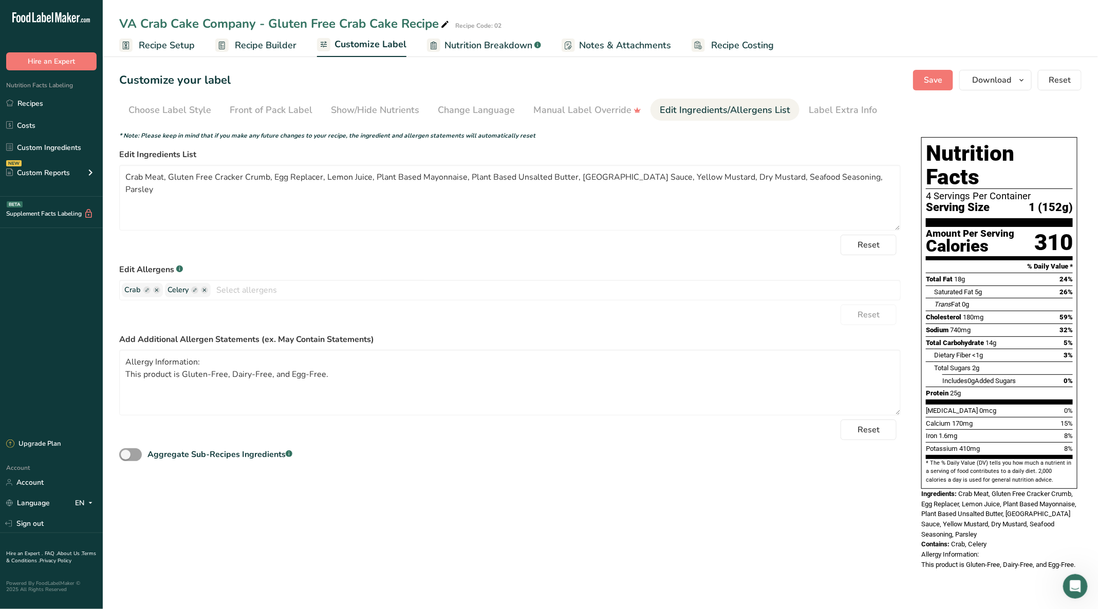
scroll to position [122, 0]
click at [180, 369] on textarea "Allergy Information: This product is Gluten-Free, Dairy-Free, and Egg-Free." at bounding box center [510, 383] width 782 height 66
type textarea "Allergy Information: Gluten-Free, Dairy-Free, and Egg-Free."
click at [196, 287] on rect "button" at bounding box center [194, 290] width 7 height 7
click at [203, 287] on ellipse "button" at bounding box center [204, 290] width 7 height 7
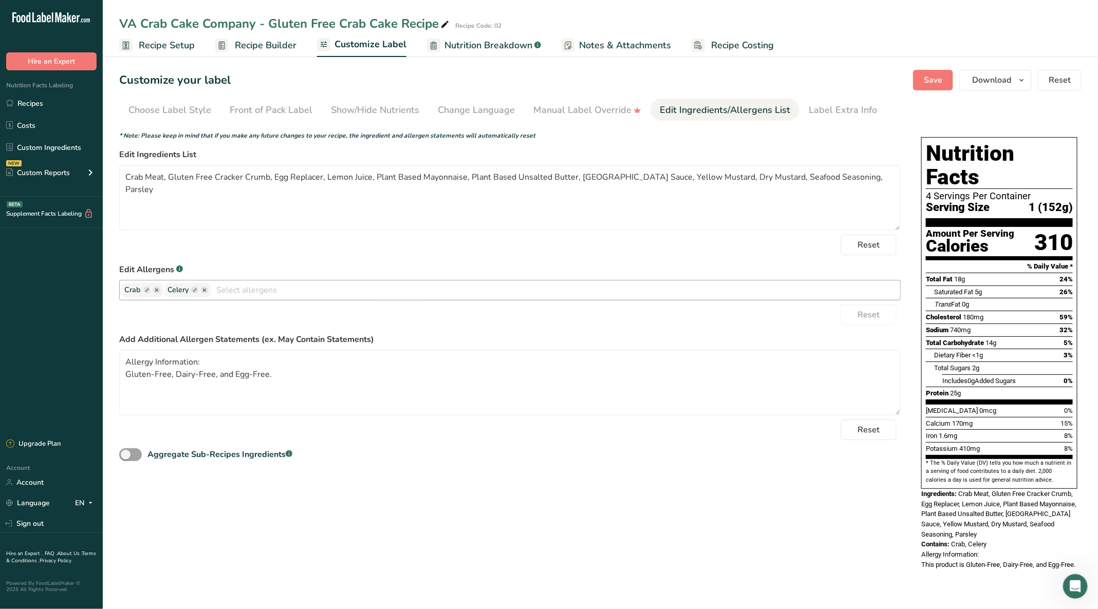
click at [203, 287] on ellipse "button" at bounding box center [204, 290] width 7 height 7
click at [256, 285] on input "text" at bounding box center [556, 290] width 690 height 16
click at [879, 247] on span "Reset" at bounding box center [869, 245] width 22 height 12
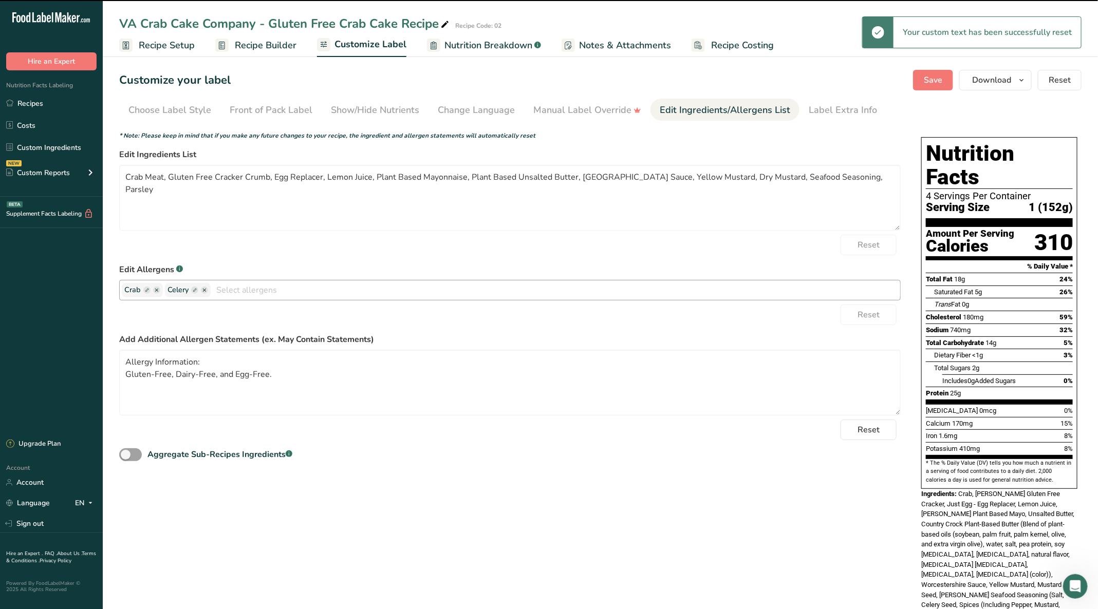
type textarea "Crab, [PERSON_NAME] Gluten Free Cracker, Just Egg - Egg Replacer, Lemon Juice, …"
type textarea "Allergy Information: This product is Gluten-Free, Dairy-Free, and Egg-Free."
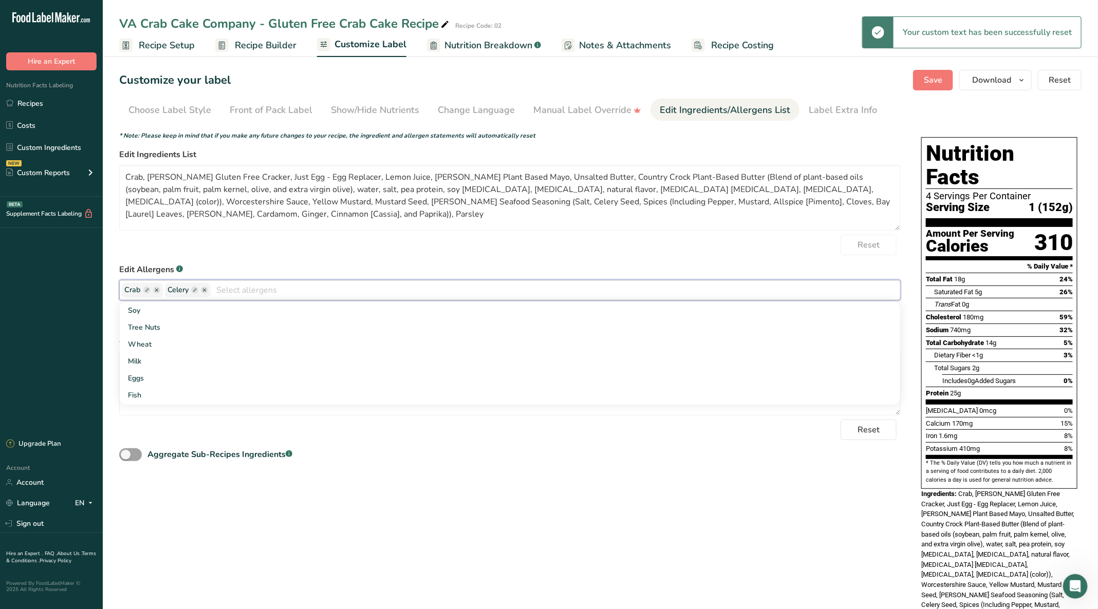
click at [294, 291] on input "text" at bounding box center [556, 290] width 690 height 16
click at [202, 287] on icon "button" at bounding box center [204, 290] width 7 height 7
click at [138, 305] on link "Soy" at bounding box center [510, 310] width 780 height 17
click at [246, 288] on ellipse "button" at bounding box center [243, 290] width 7 height 7
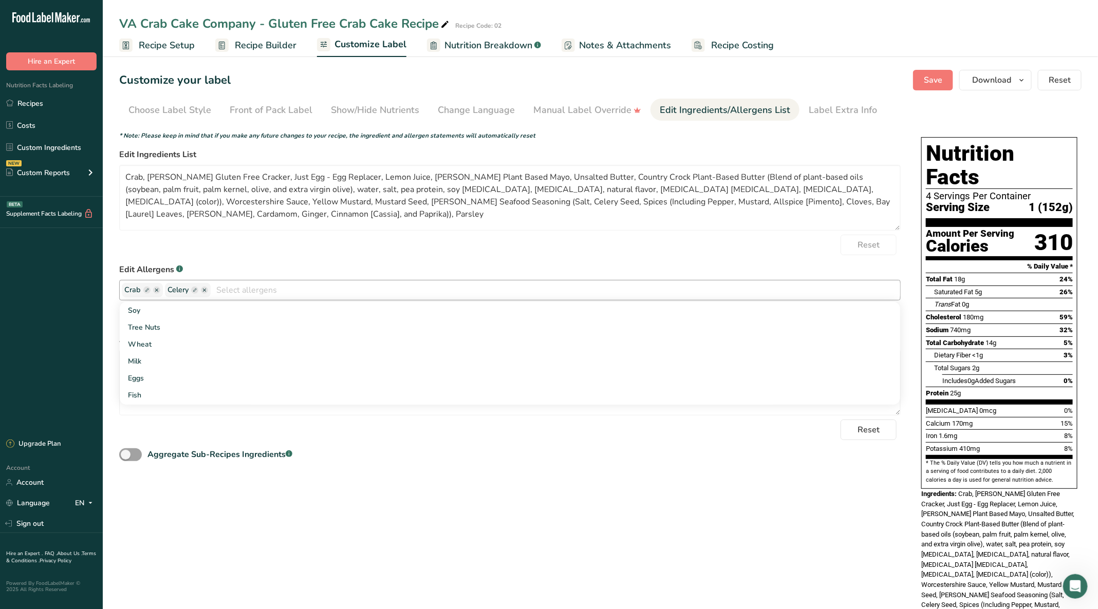
click at [155, 289] on icon "button" at bounding box center [156, 290] width 3 height 3
click at [163, 285] on span "Celery" at bounding box center [144, 290] width 41 height 11
click at [252, 245] on div "Reset" at bounding box center [510, 245] width 782 height 21
click at [315, 297] on input "text" at bounding box center [534, 290] width 733 height 16
click at [150, 290] on rect "button" at bounding box center [151, 290] width 7 height 7
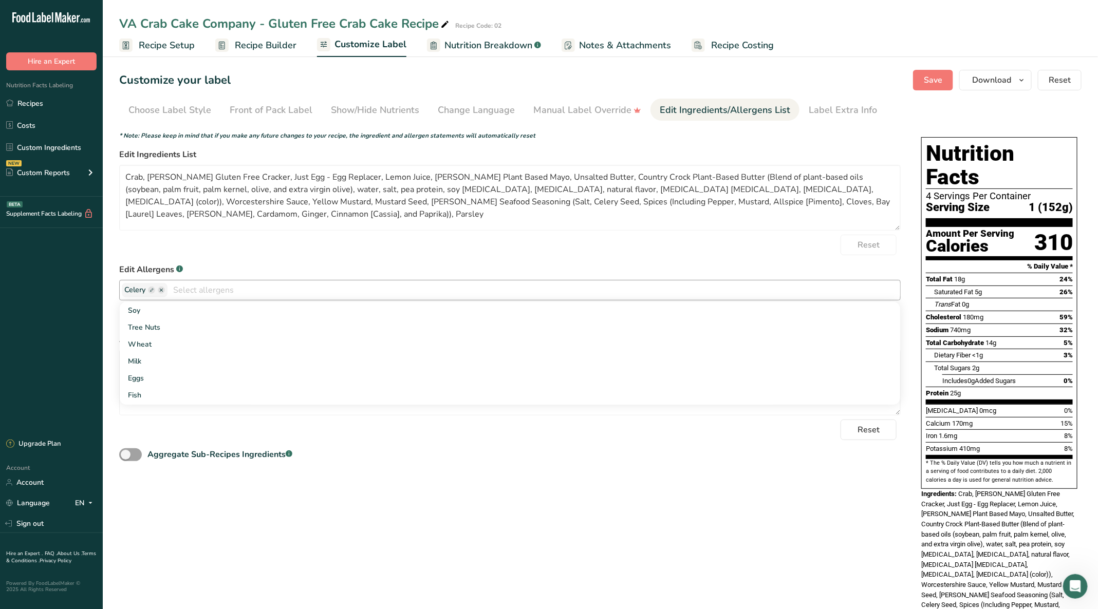
click at [150, 290] on rect "button" at bounding box center [151, 290] width 7 height 7
click at [216, 264] on label "Edit Allergens .a-a{fill:#347362;}.b-a{fill:#fff;}" at bounding box center [510, 270] width 782 height 12
click at [171, 174] on textarea "Crab, [PERSON_NAME] Gluten Free Cracker, Just Egg - Egg Replacer, Lemon Juice, …" at bounding box center [510, 198] width 782 height 66
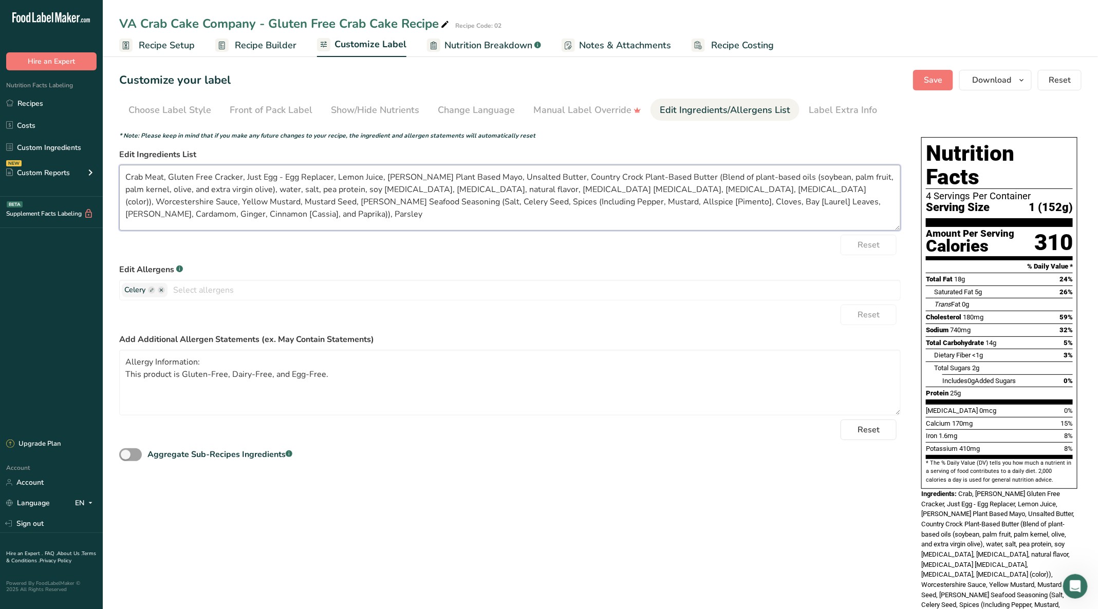
click at [240, 176] on textarea "Crab Meat, Gluten Free Cracker, Just Egg - Egg Replacer, Lemon Juice, [PERSON_N…" at bounding box center [510, 198] width 782 height 66
click at [456, 173] on textarea "Crab Meat, Gluten Free Cracker Crumb, Just Egg - Egg Replacer, Lemon Juice, [PE…" at bounding box center [510, 198] width 782 height 66
click at [476, 180] on textarea "Crab Meat, Gluten Free Cracker Crumb, Just Egg - Egg Replacer, Lemon Juice, Pla…" at bounding box center [510, 198] width 782 height 66
click at [600, 173] on textarea "Crab Meat, Gluten Free Cracker Crumb, Just Egg - Egg Replacer, Lemon Juice, Pla…" at bounding box center [510, 198] width 782 height 66
click at [624, 176] on textarea "Crab Meat, Gluten Free Cracker Crumb, Just Egg - Egg Replacer, Lemon Juice, Pla…" at bounding box center [510, 198] width 782 height 66
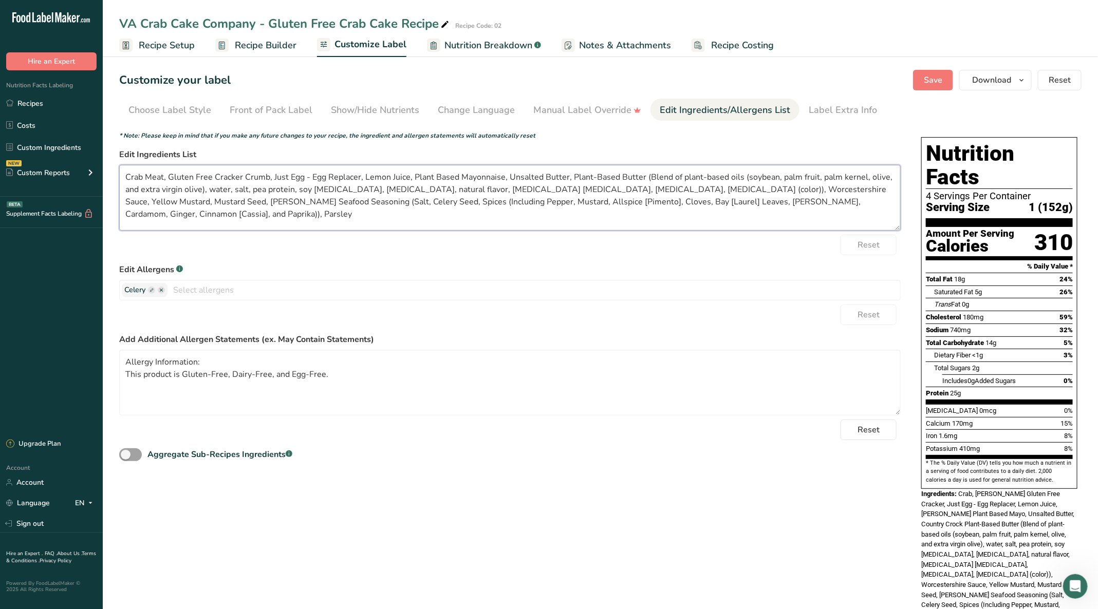
click at [794, 200] on textarea "Crab Meat, Gluten Free Cracker Crumb, Just Egg - Egg Replacer, Lemon Juice, Pla…" at bounding box center [510, 198] width 782 height 66
drag, startPoint x: 660, startPoint y: 190, endPoint x: 642, endPoint y: 176, distance: 22.3
click at [642, 176] on textarea "Crab Meat, Gluten Free Cracker Crumb, Just Egg - Egg Replacer, Lemon Juice, Pla…" at bounding box center [510, 198] width 782 height 66
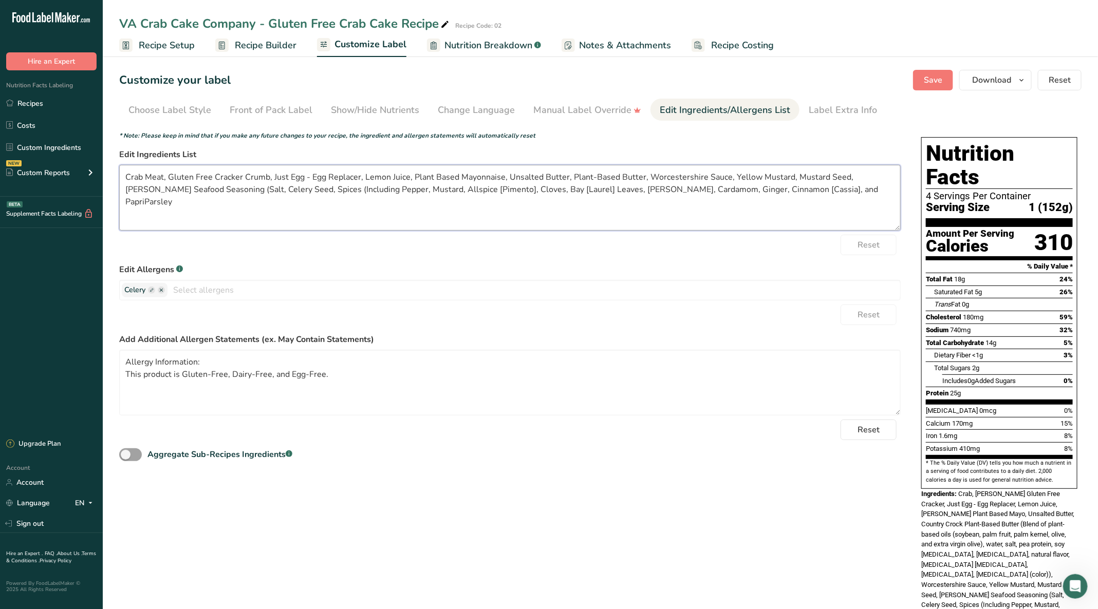
click at [790, 179] on textarea "Crab Meat, Gluten Free Cracker Crumb, Just Egg - Egg Replacer, Lemon Juice, Pla…" at bounding box center [510, 198] width 782 height 66
click at [888, 173] on textarea "Crab Meat, Gluten Free Cracker Crumb, Just Egg - Egg Replacer, Lemon Juice, Pla…" at bounding box center [510, 198] width 782 height 66
click at [746, 190] on textarea "Crab Meat, Gluten Free Cracker Crumb, Just Egg - Egg Replacer, Lemon Juice, Pla…" at bounding box center [510, 198] width 782 height 66
click at [309, 175] on textarea "Crab Meat, Gluten Free Cracker Crumb, Just Egg - Egg Replacer, Lemon Juice, Pla…" at bounding box center [510, 198] width 782 height 66
type textarea "Crab Meat, Gluten Free Cracker Crumb, Egg Replacer, Lemon Juice, Plant Based Ma…"
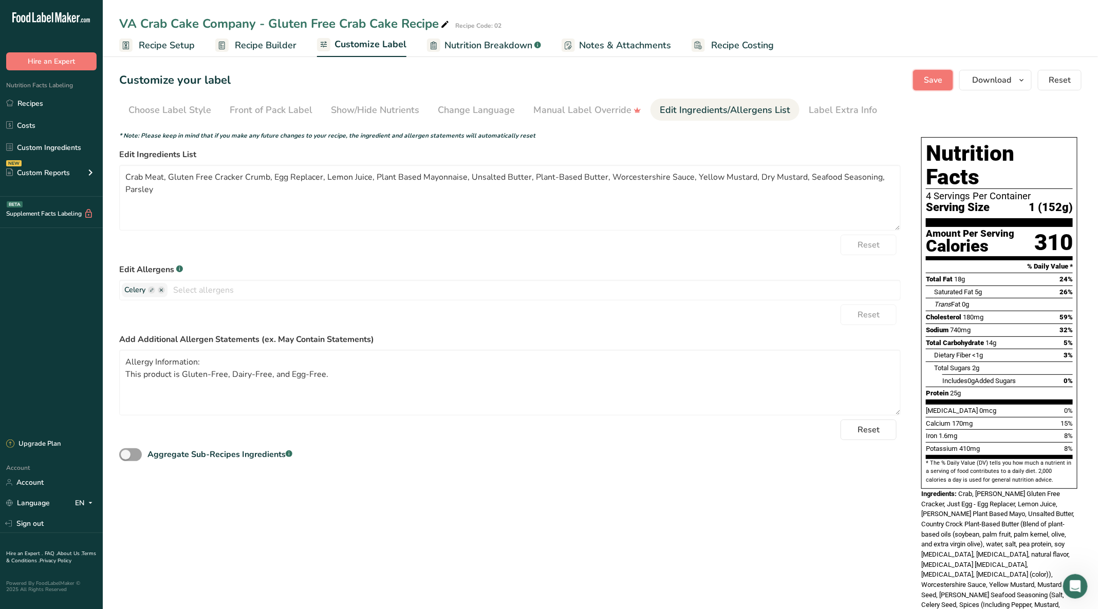
click at [948, 74] on button "Save" at bounding box center [933, 80] width 40 height 21
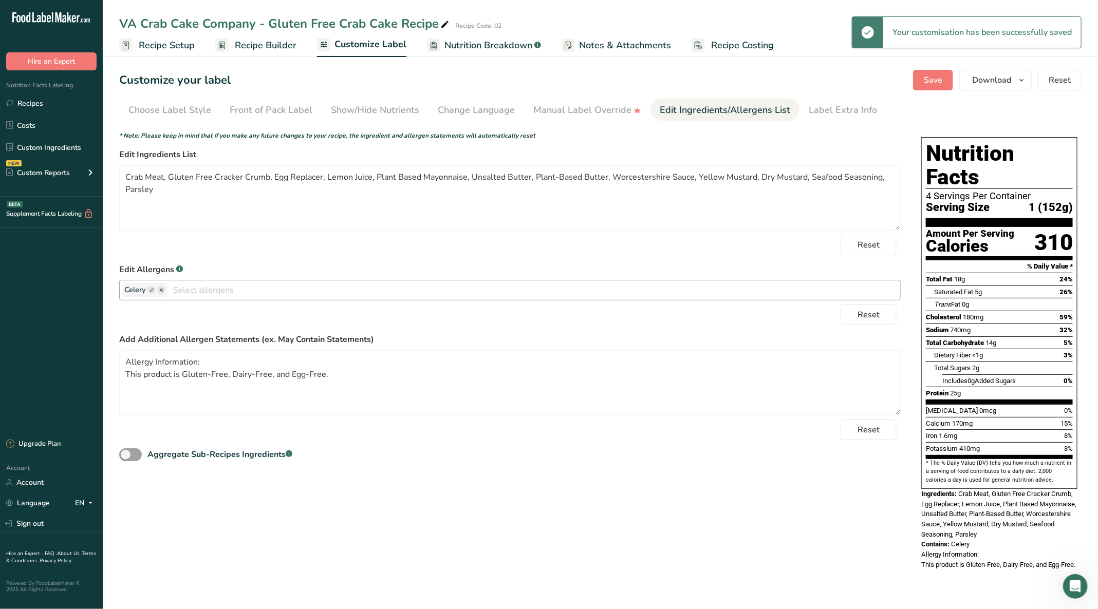
click at [163, 288] on ellipse "button" at bounding box center [161, 290] width 7 height 7
click at [162, 288] on ellipse "button" at bounding box center [161, 290] width 7 height 7
click at [153, 288] on rect "button" at bounding box center [151, 290] width 7 height 7
click at [145, 287] on span "Celery" at bounding box center [134, 290] width 21 height 11
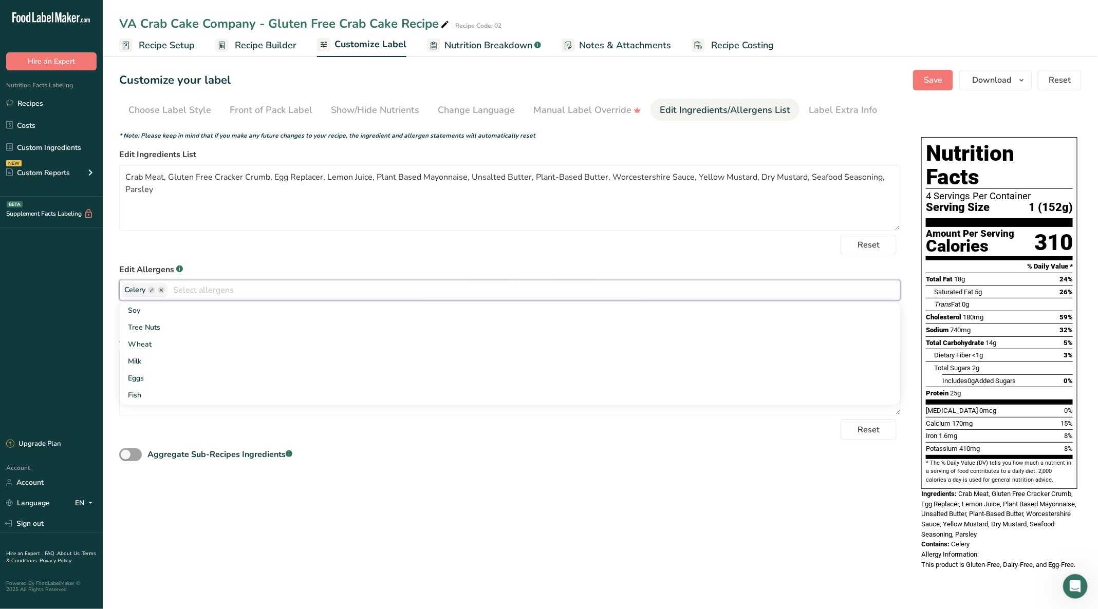
click at [269, 243] on div "Reset" at bounding box center [510, 245] width 782 height 21
click at [872, 317] on span "Reset" at bounding box center [869, 315] width 22 height 12
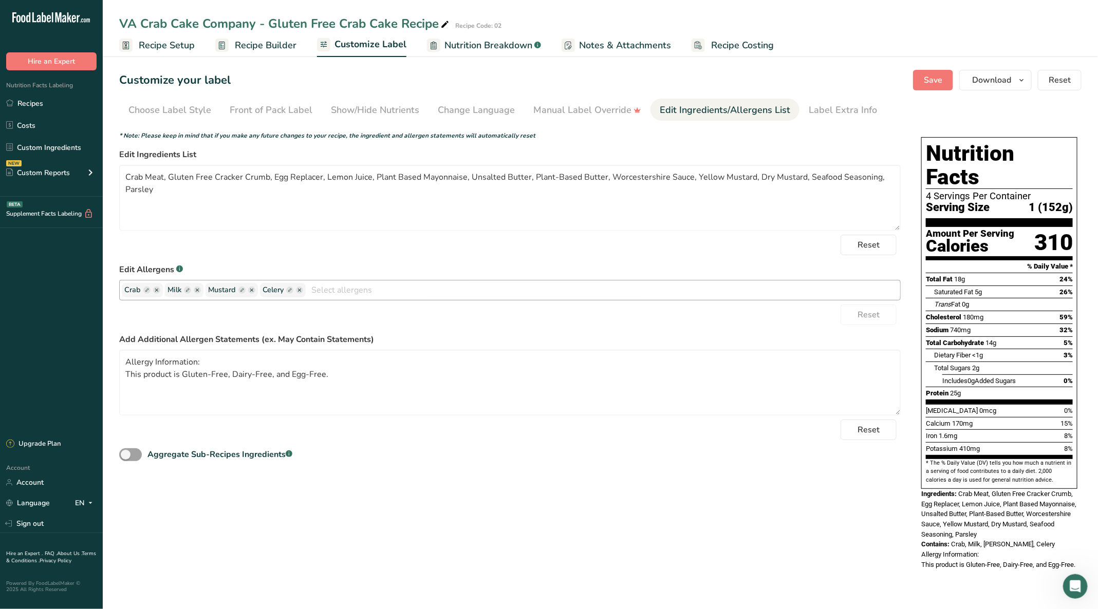
click at [296, 288] on icon "button" at bounding box center [299, 290] width 7 height 7
click at [250, 287] on icon "button" at bounding box center [251, 290] width 7 height 7
click at [196, 289] on ellipse "button" at bounding box center [197, 290] width 7 height 7
click at [254, 258] on form "* Note: Please keep in mind that if you make any future changes to your recipe,…" at bounding box center [510, 297] width 782 height 332
drag, startPoint x: 184, startPoint y: 376, endPoint x: 86, endPoint y: 373, distance: 98.2
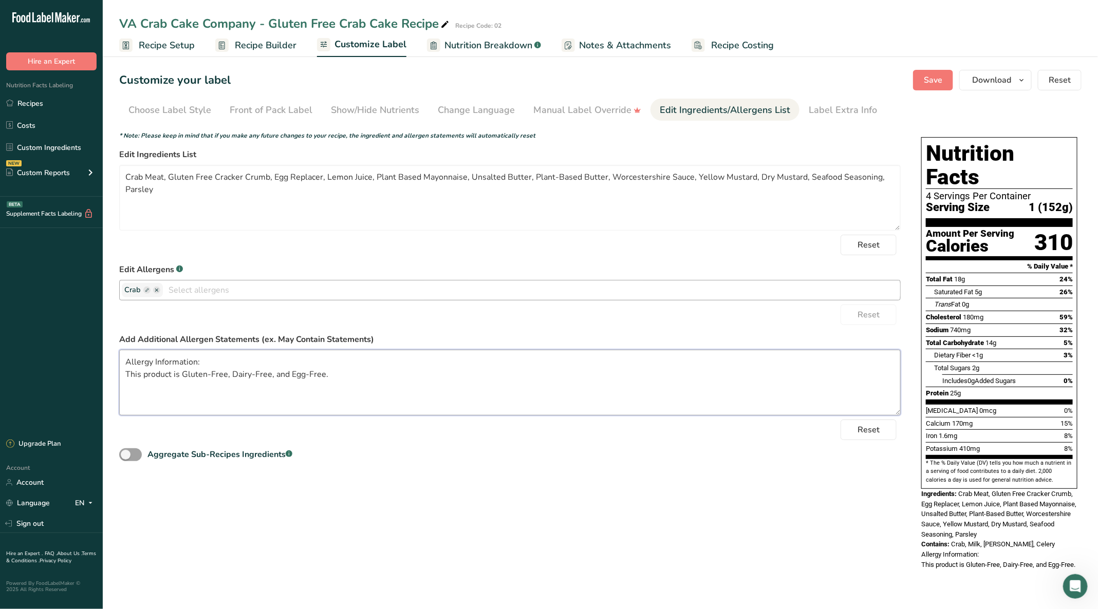
click at [86, 373] on div ".a-20{fill:#fff;} Hire an Expert Nutrition Facts Labeling Recipes Costs Custom …" at bounding box center [549, 304] width 1098 height 609
click at [153, 371] on textarea "Allergy Information: This product is Gluten-Free, Dairy-Free, and Egg-Free." at bounding box center [510, 383] width 782 height 66
click at [181, 374] on textarea "Allergy Information: This product is Gluten-Free, Dairy-Free, and Egg-Free." at bounding box center [510, 383] width 782 height 66
type textarea "Allergy Information: Gluten-Free, Dairy-Free, and Egg-Free."
click at [935, 76] on span "Save" at bounding box center [933, 80] width 18 height 12
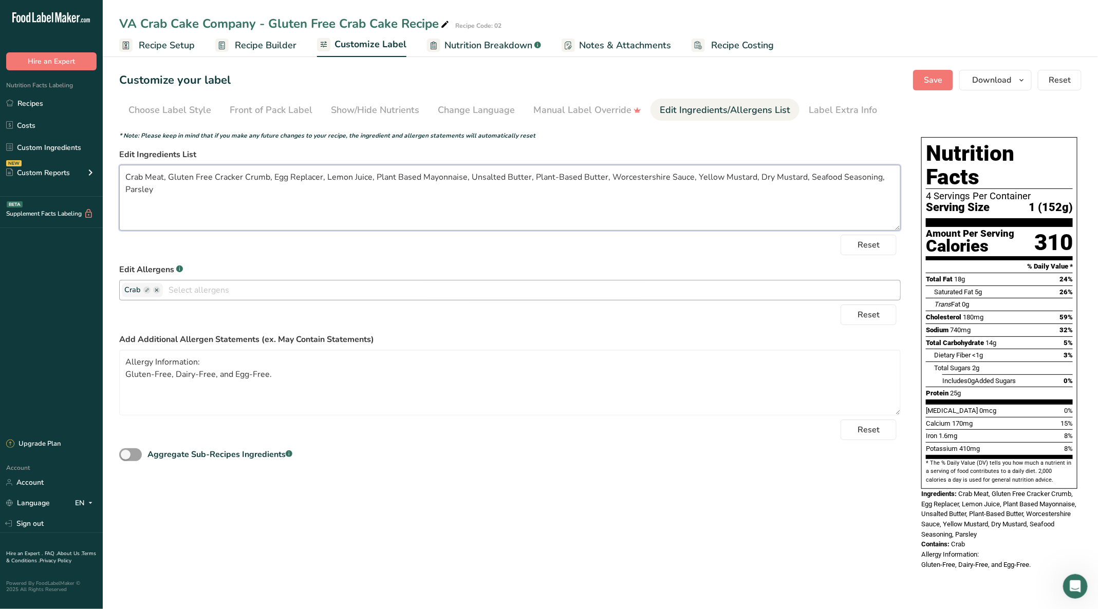
click at [531, 178] on textarea "Crab Meat, Gluten Free Cracker Crumb, Egg Replacer, Lemon Juice, Plant Based Ma…" at bounding box center [510, 198] width 782 height 66
type textarea "Crab Meat, Gluten Free Cracker Crumb, Egg Replacer, Lemon Juice, Plant Based Ma…"
click at [937, 80] on span "Save" at bounding box center [933, 80] width 18 height 12
